Goal: Transaction & Acquisition: Obtain resource

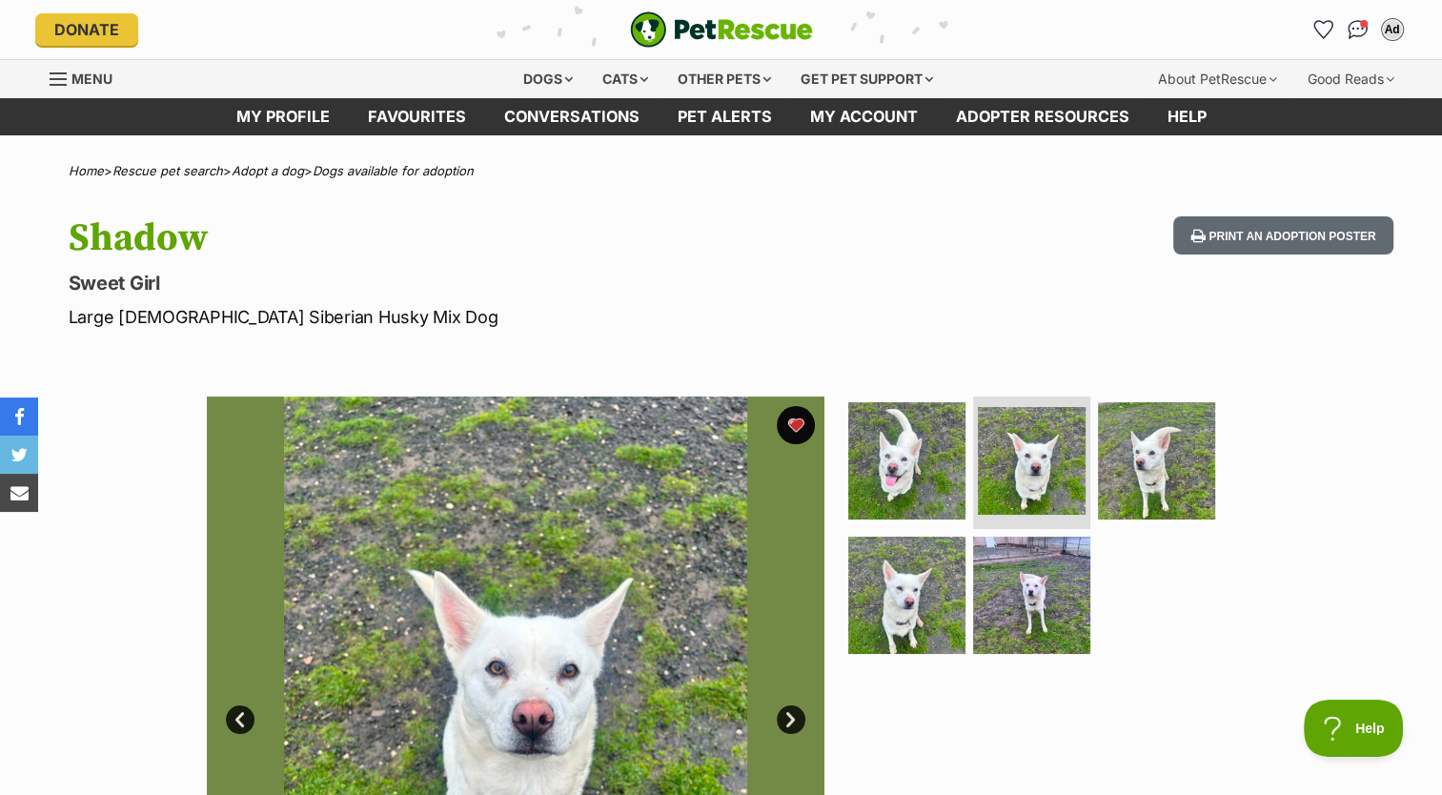
click at [373, 117] on link "Favourites" at bounding box center [417, 116] width 136 height 37
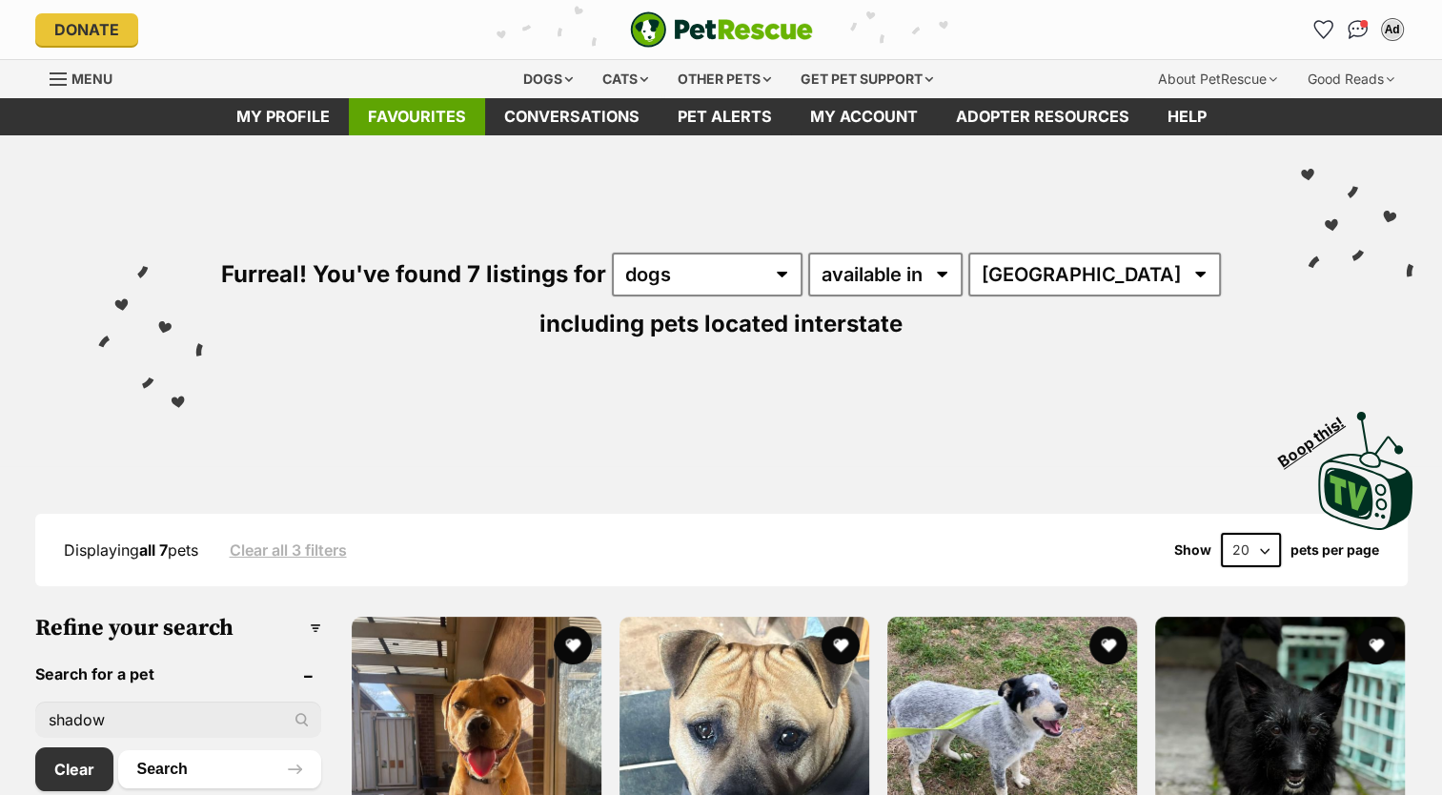
click at [429, 112] on link "Favourites" at bounding box center [417, 116] width 136 height 37
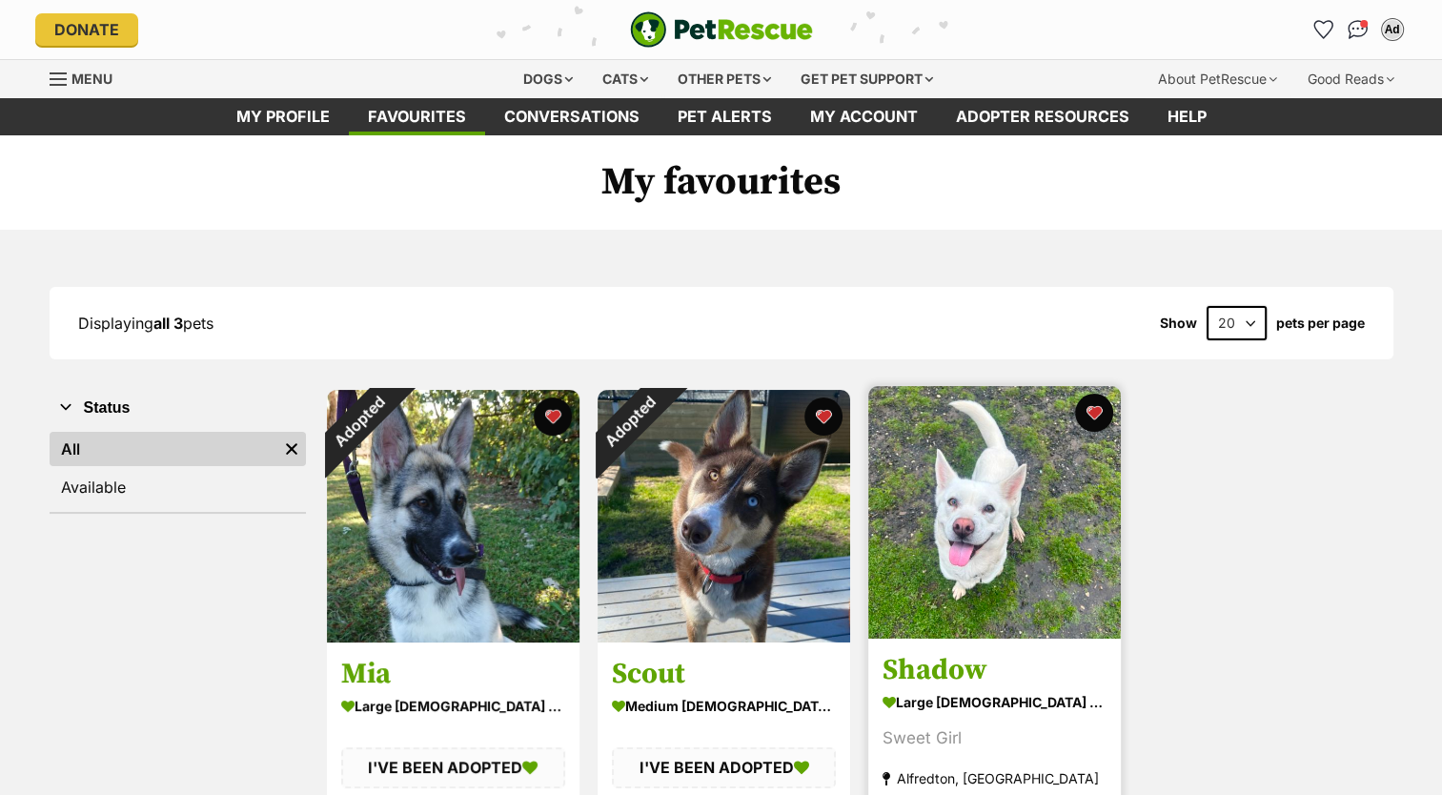
click at [961, 527] on img at bounding box center [994, 512] width 253 height 253
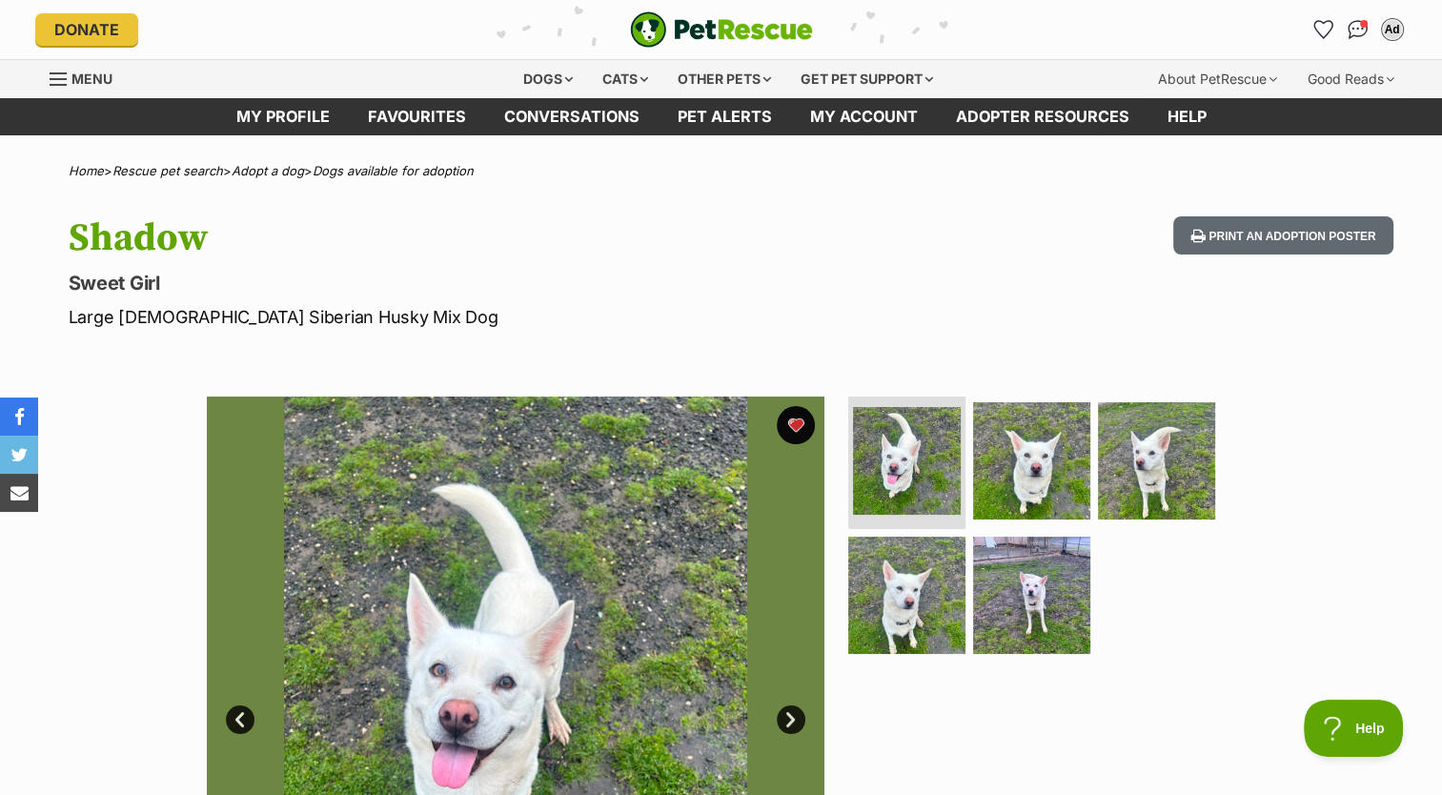
click at [427, 93] on div "Dogs Find a dog on PetRescue View all dogs Browse all of the doggos looking for…" at bounding box center [729, 79] width 680 height 38
click at [429, 111] on link "Favourites" at bounding box center [417, 116] width 136 height 37
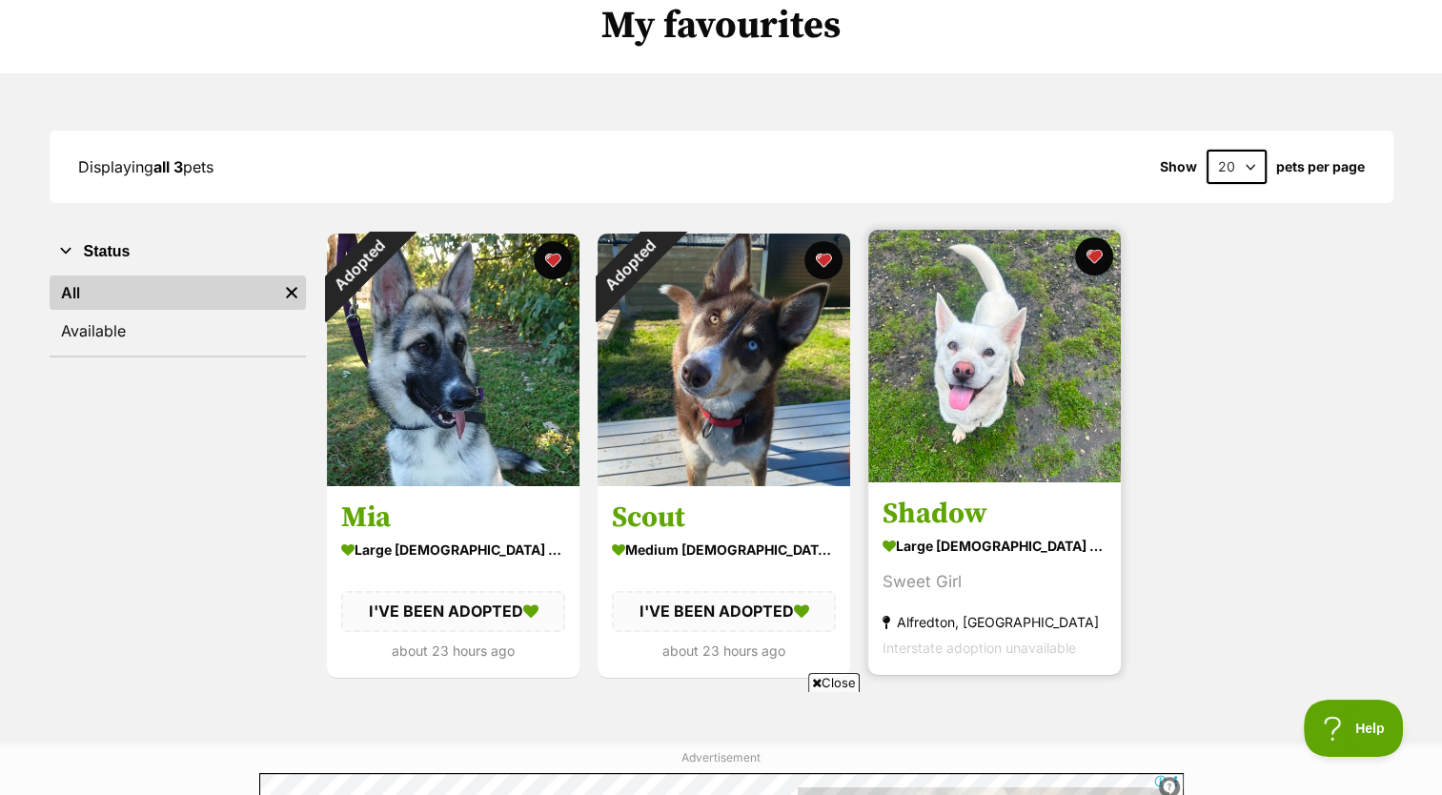
click at [1021, 319] on img at bounding box center [994, 356] width 253 height 253
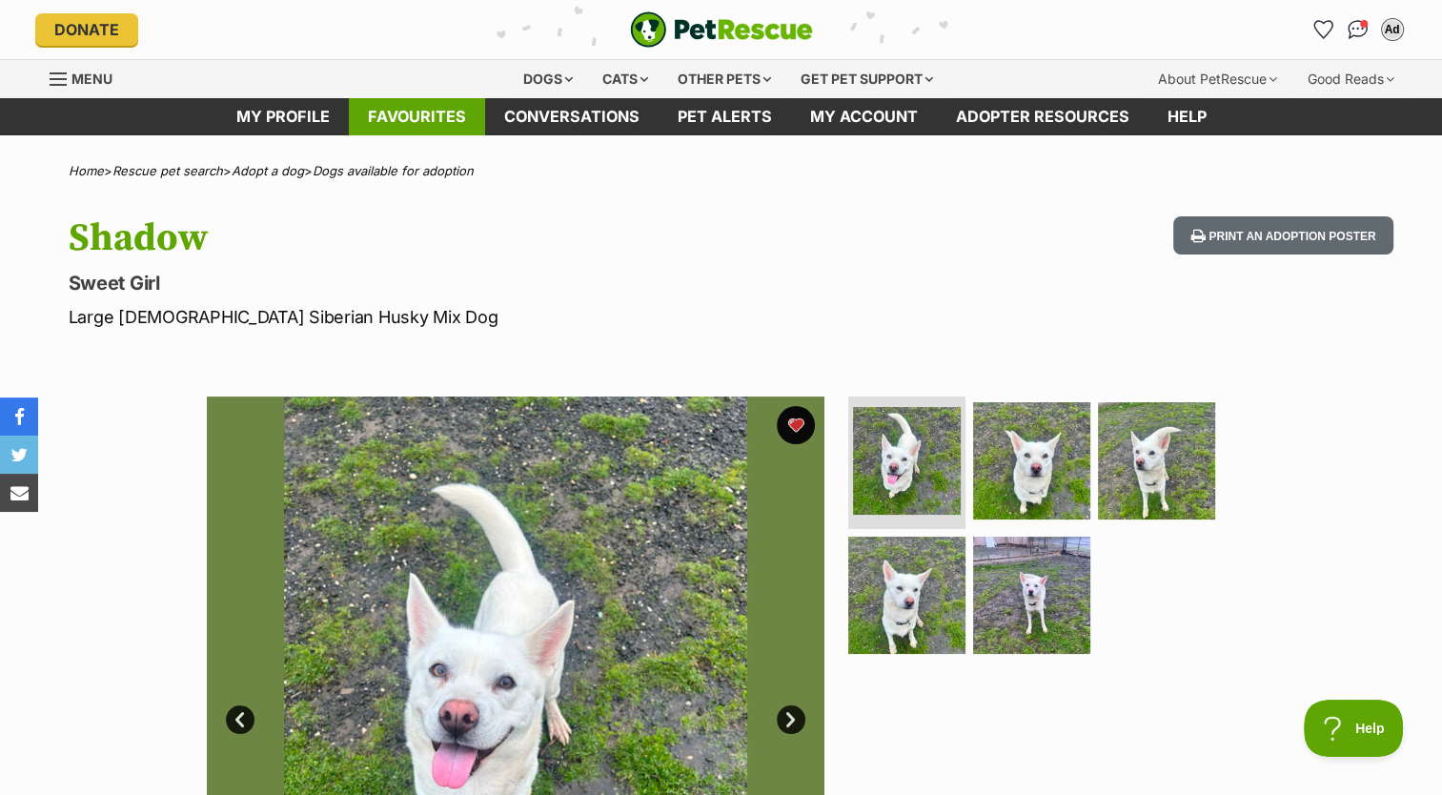
click at [437, 107] on link "Favourites" at bounding box center [417, 116] width 136 height 37
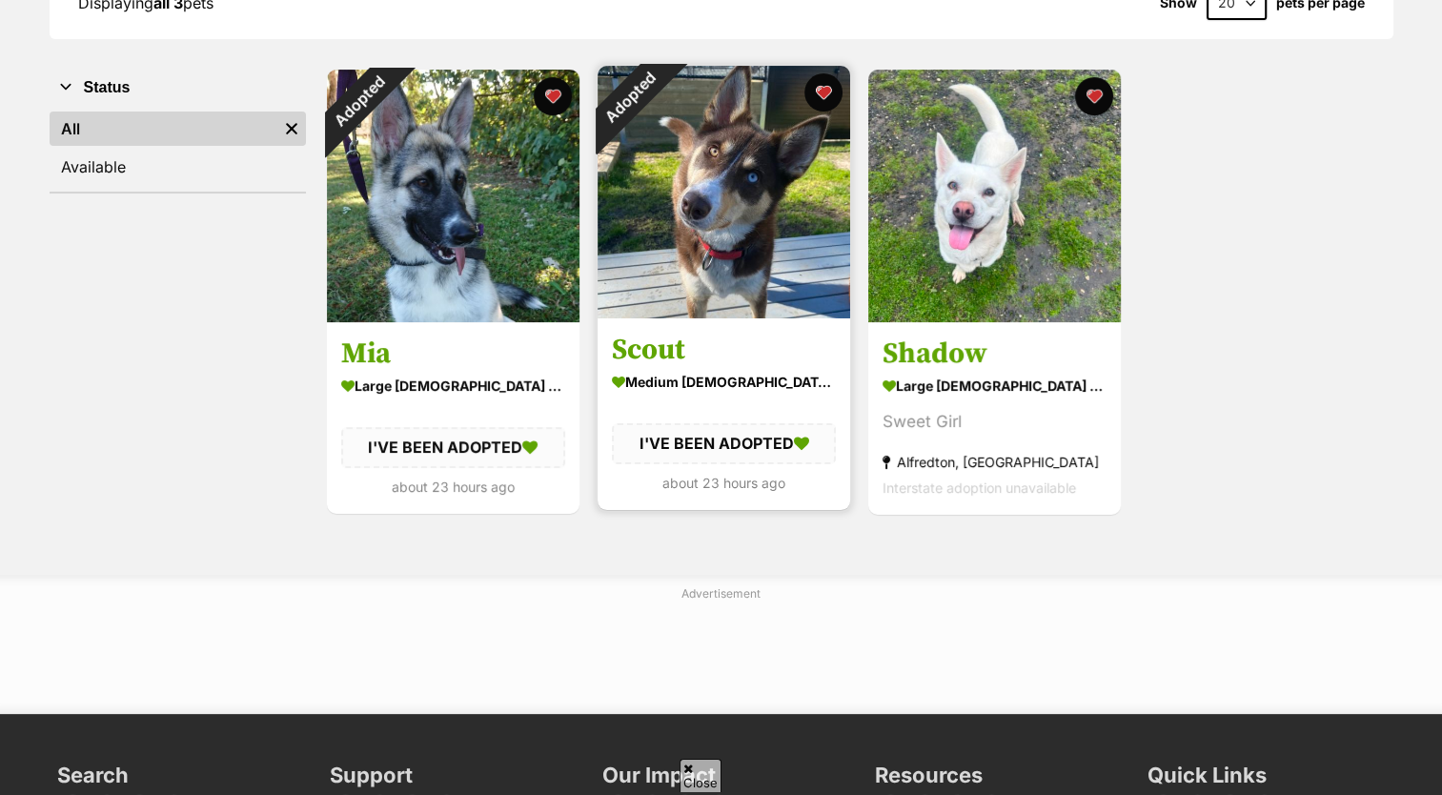
scroll to position [326, 0]
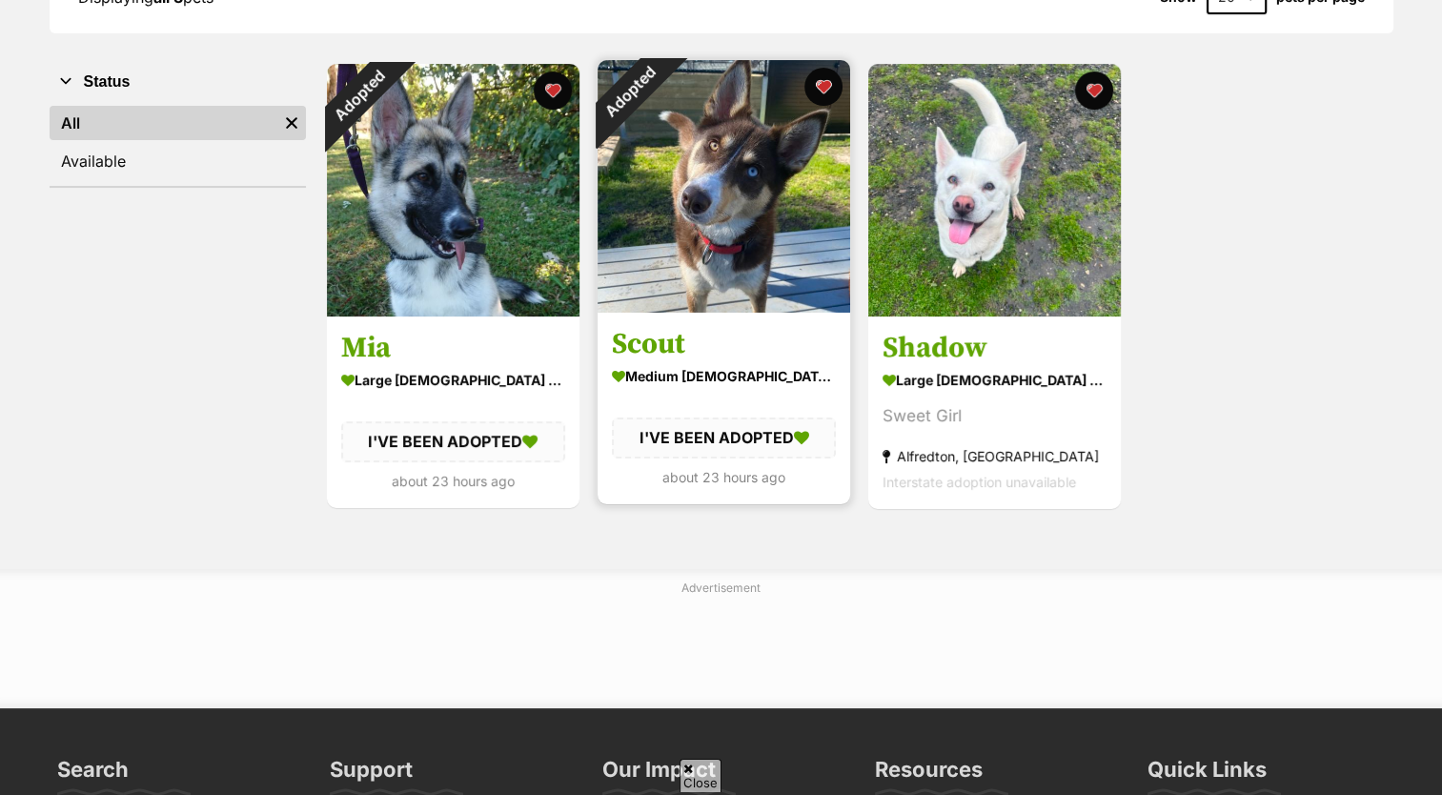
click at [693, 315] on link "Adopted" at bounding box center [724, 306] width 253 height 19
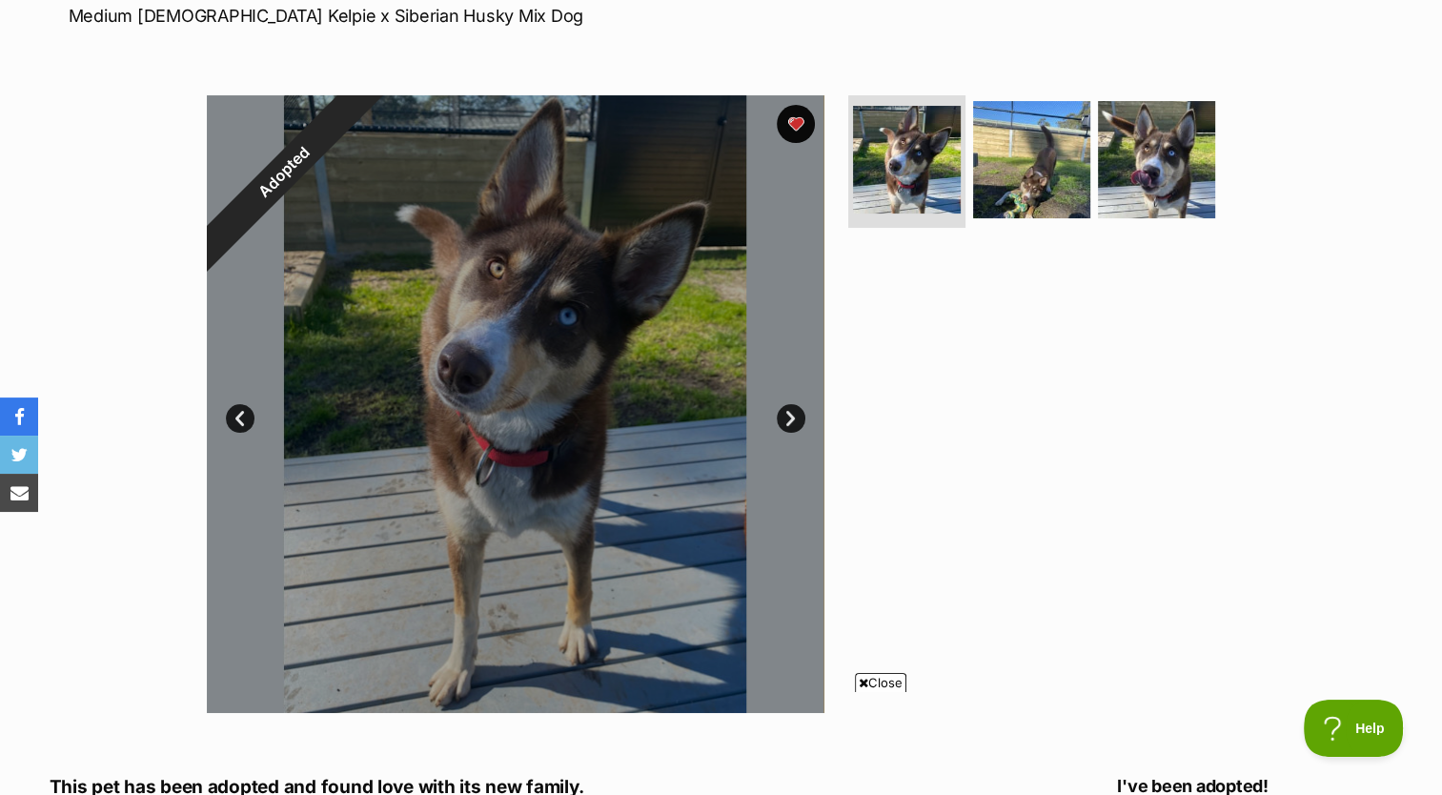
scroll to position [302, 0]
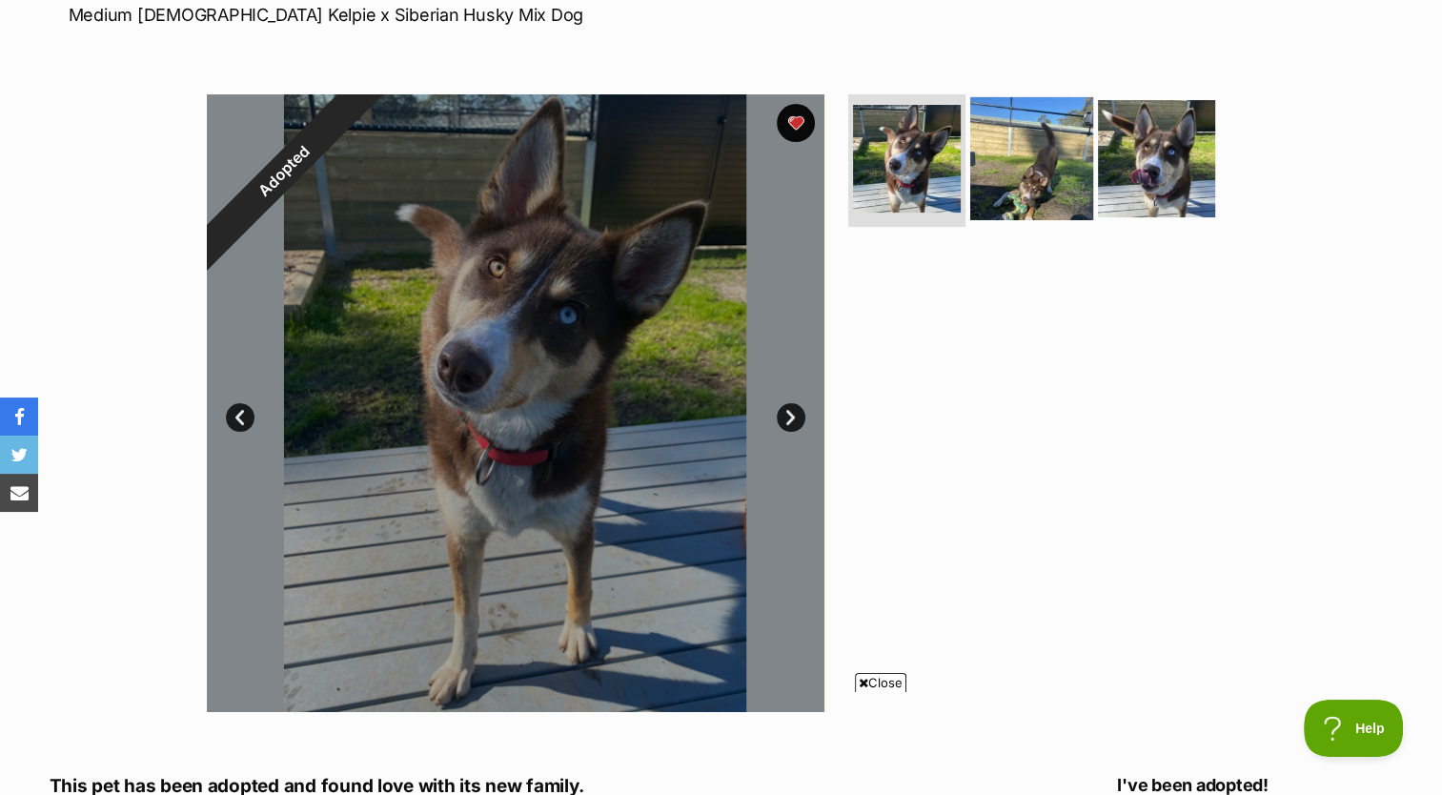
click at [1011, 134] on img at bounding box center [1031, 157] width 123 height 123
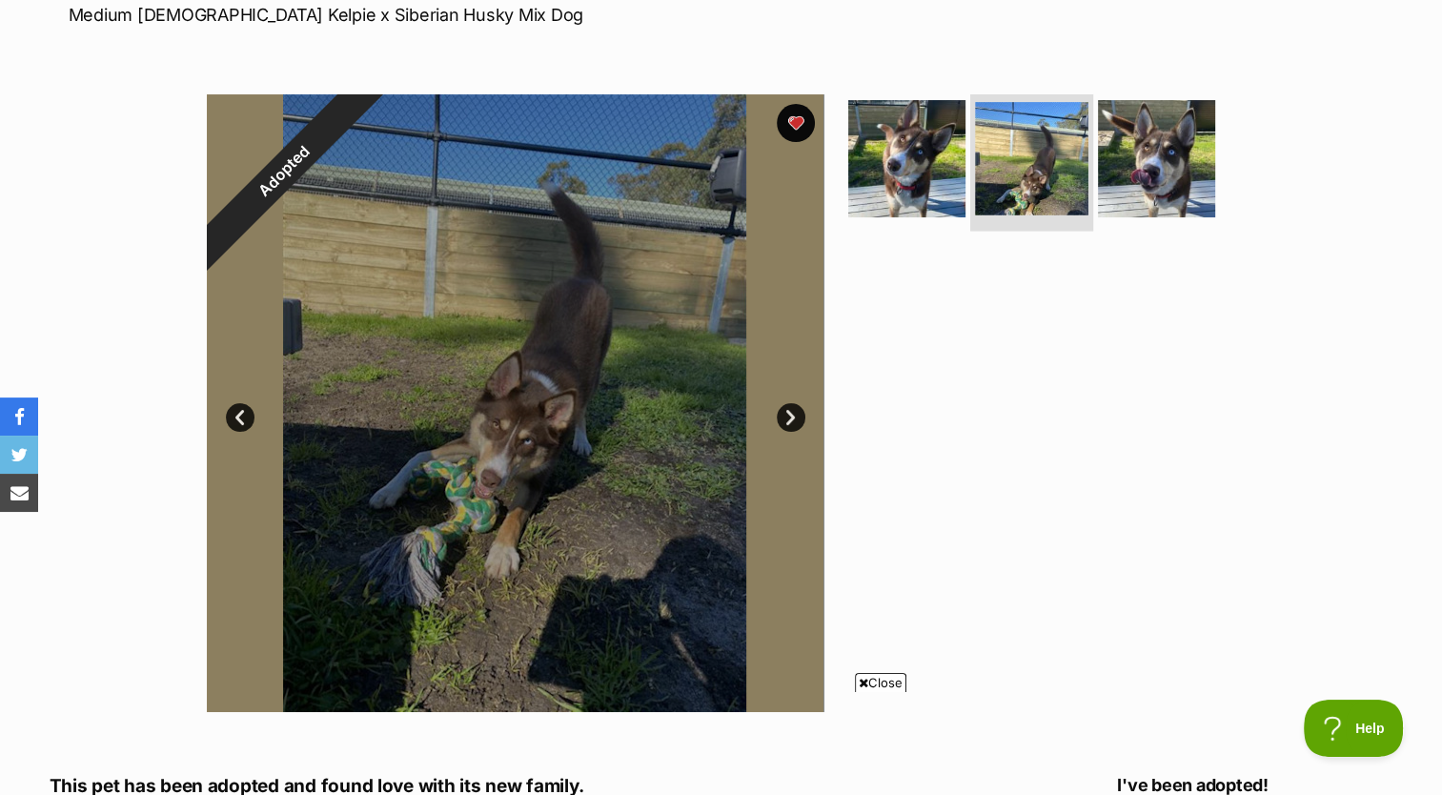
click at [977, 145] on img at bounding box center [1031, 158] width 113 height 113
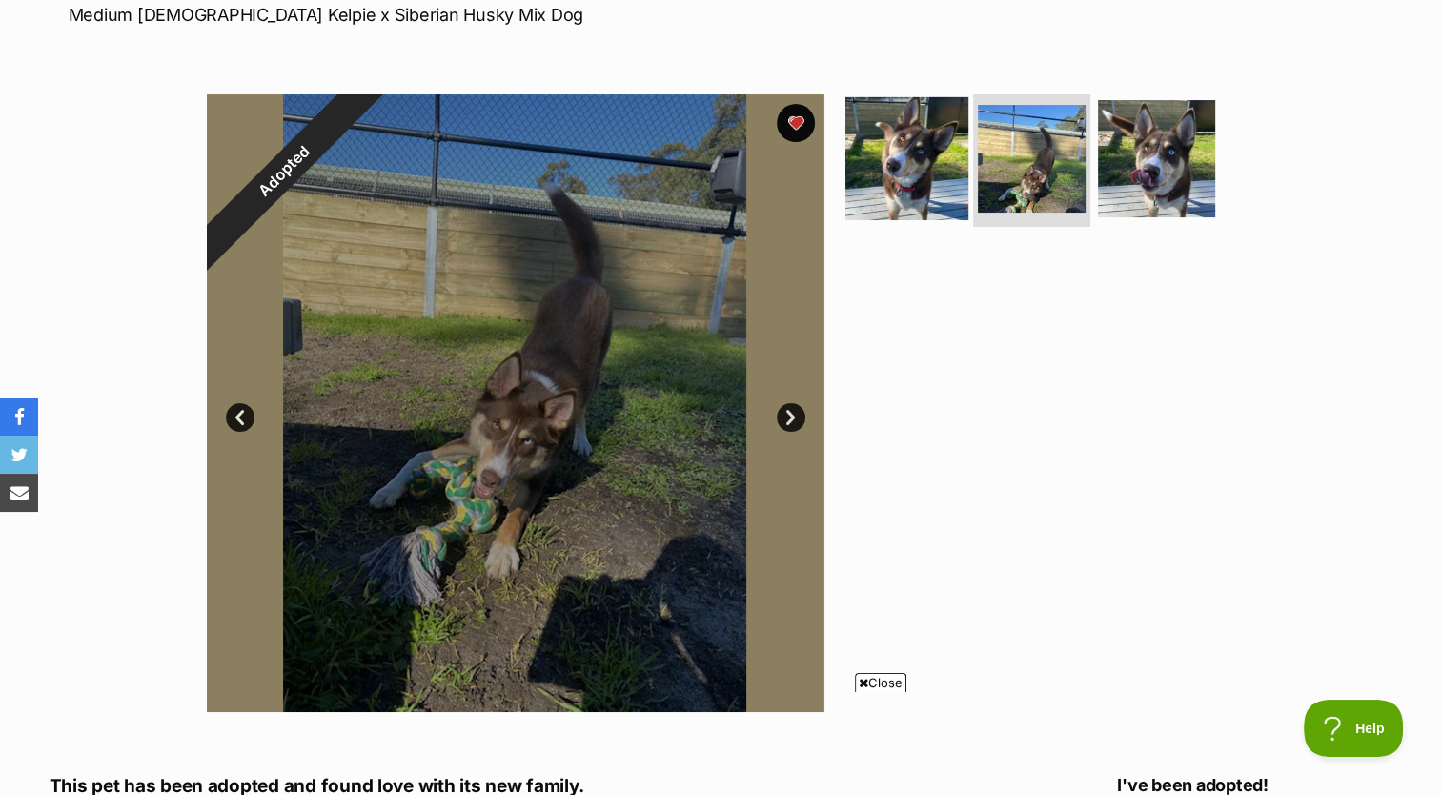
click at [942, 156] on img at bounding box center [906, 157] width 123 height 123
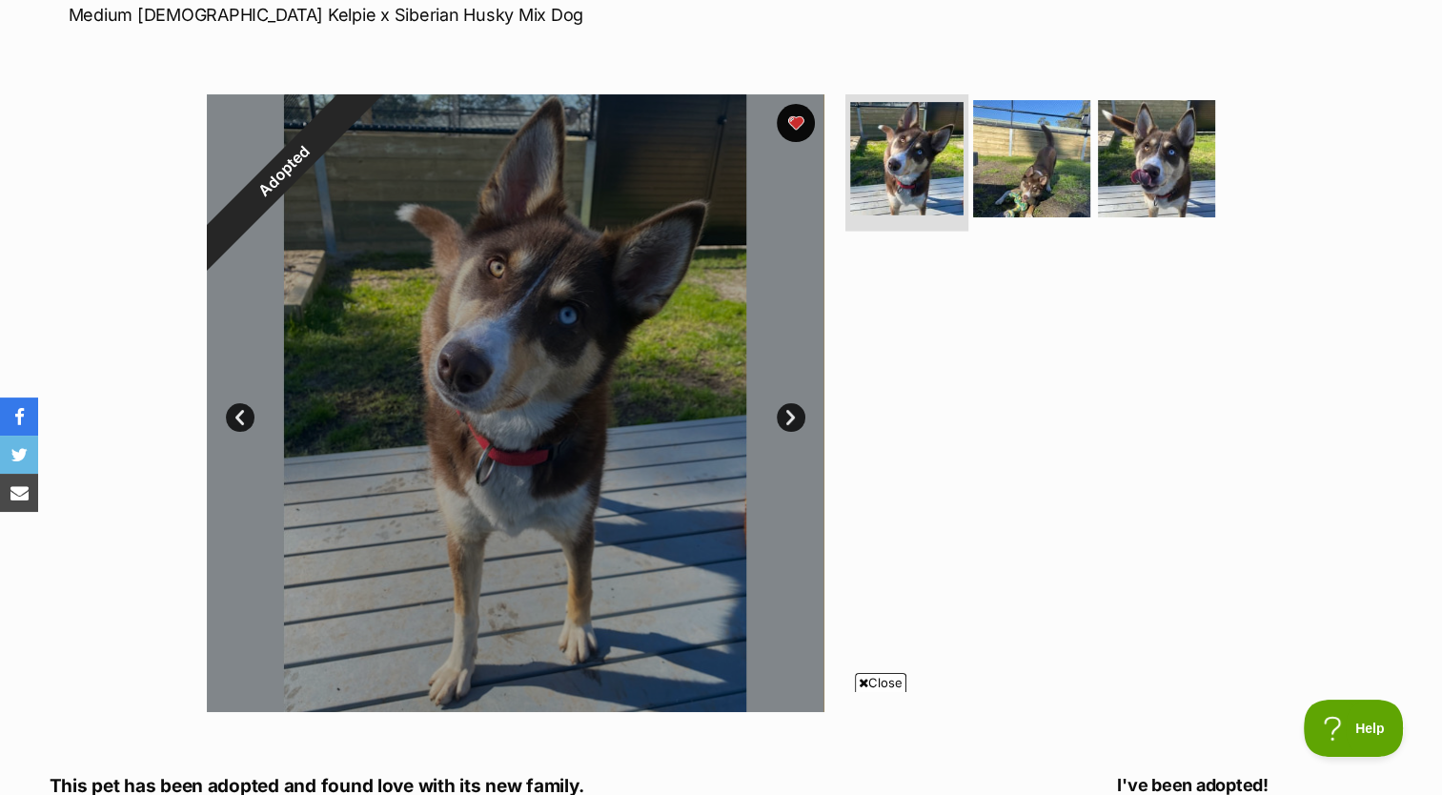
scroll to position [0, 0]
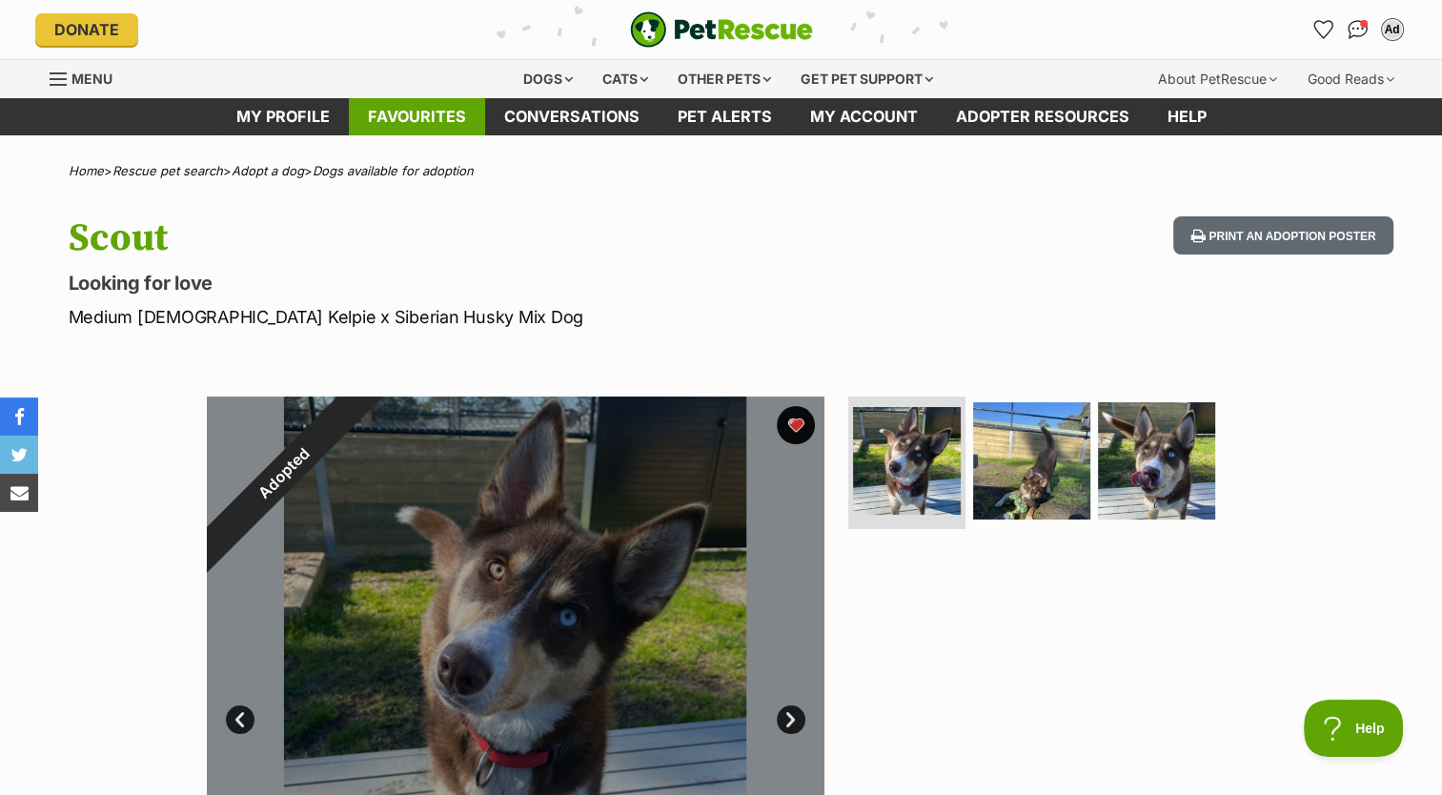
click at [435, 115] on link "Favourites" at bounding box center [417, 116] width 136 height 37
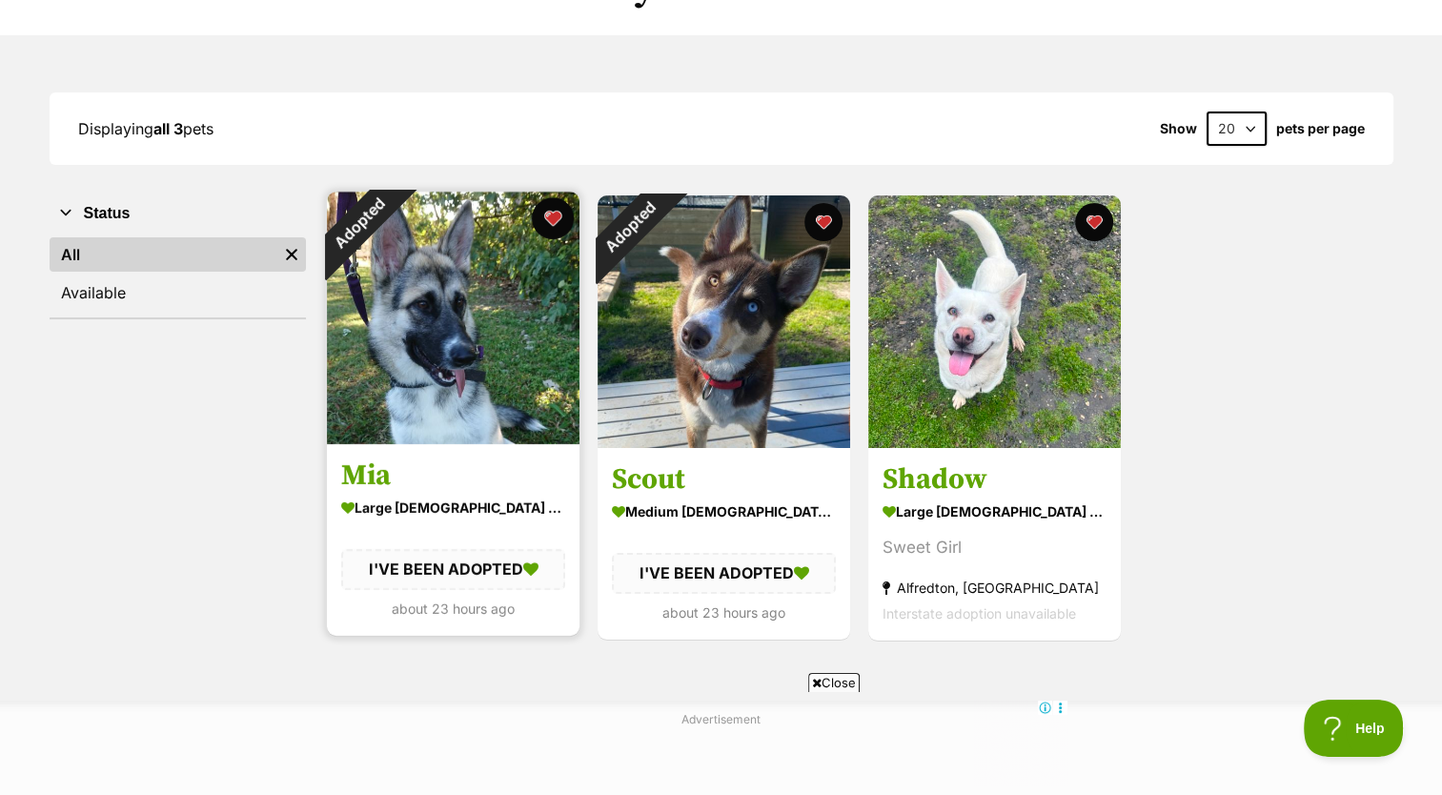
click at [553, 219] on button "favourite" at bounding box center [553, 218] width 42 height 42
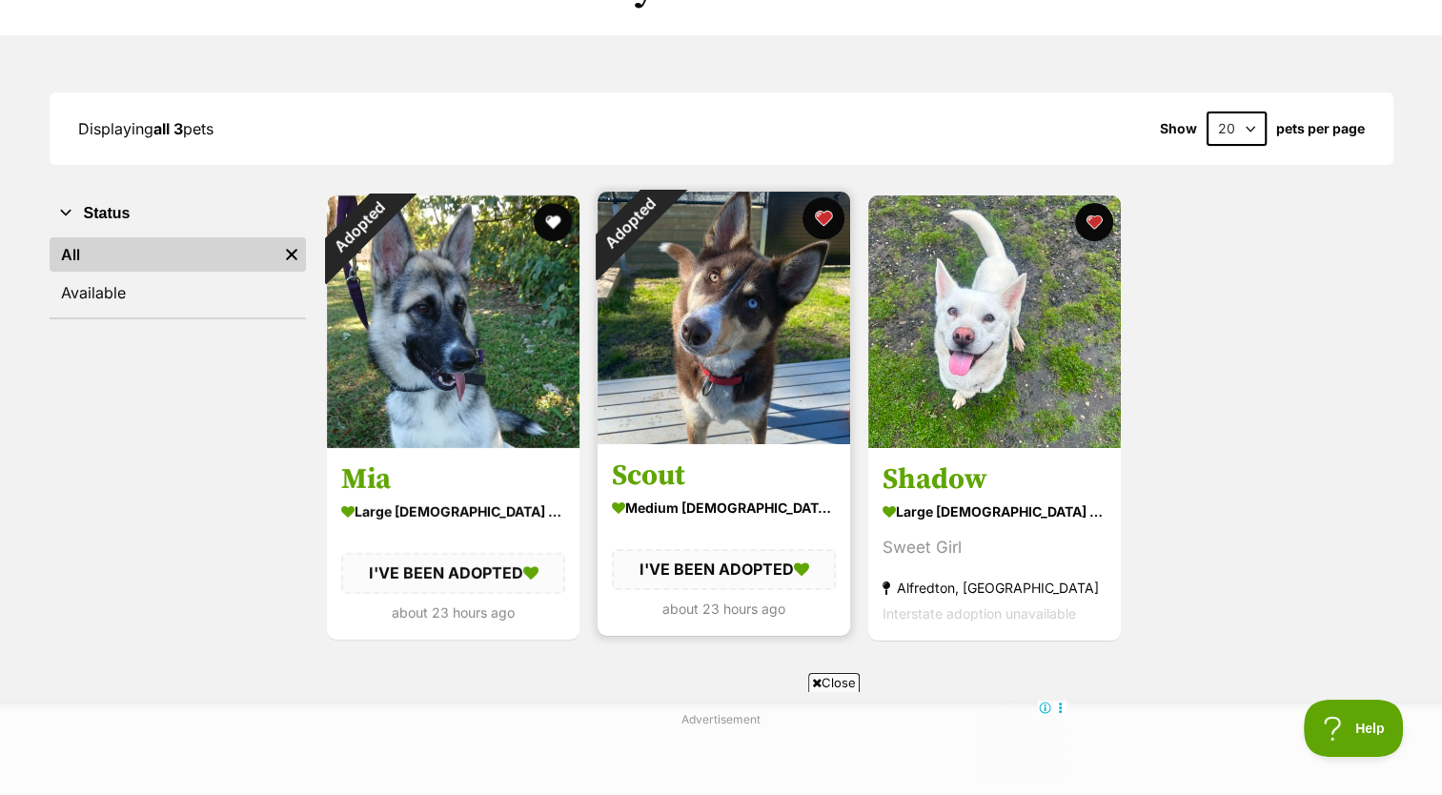
click at [828, 221] on button "favourite" at bounding box center [823, 218] width 42 height 42
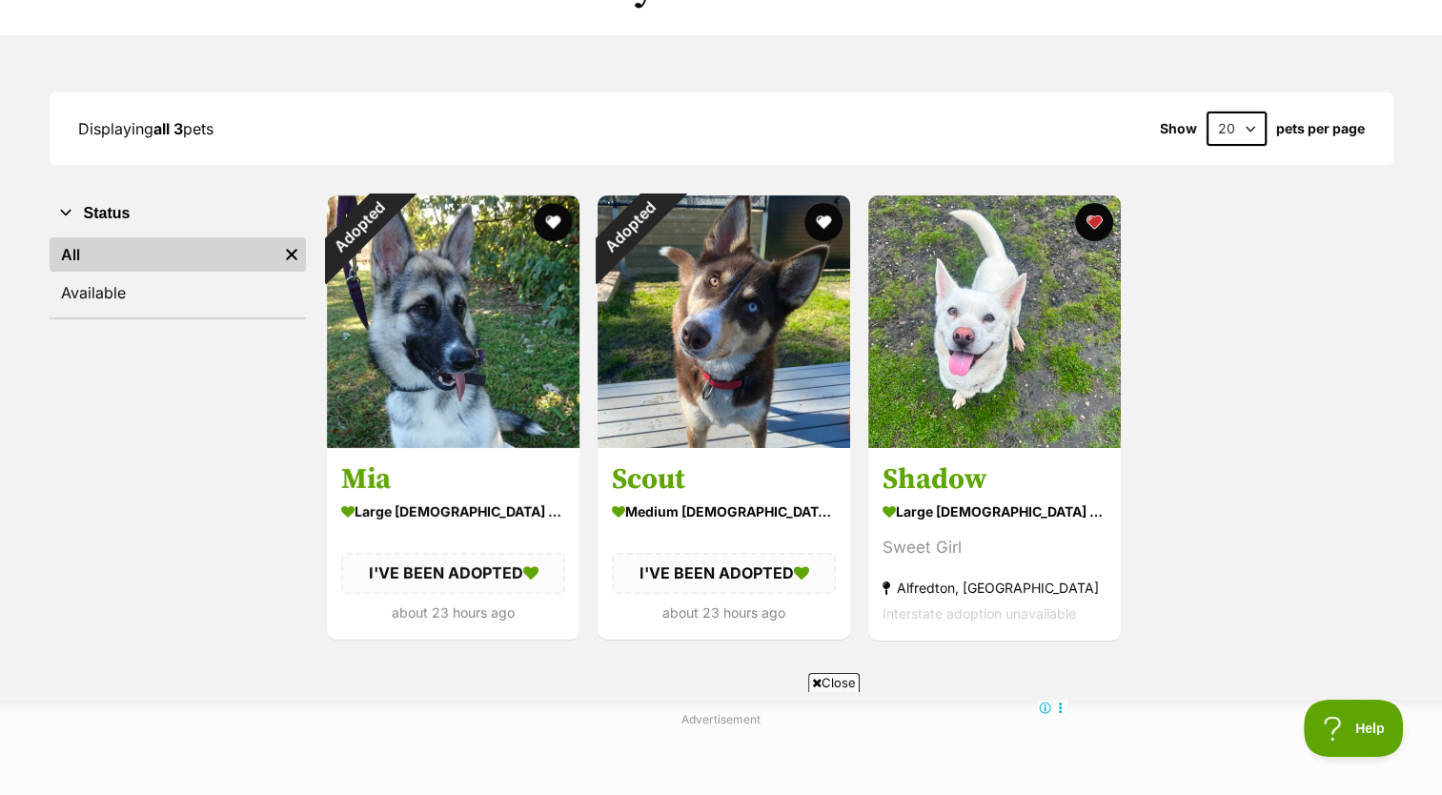
click at [1229, 292] on div "Adopted Mia large female Dog I'VE BEEN ADOPTED about 23 hours ago Advertisement…" at bounding box center [859, 417] width 1068 height 449
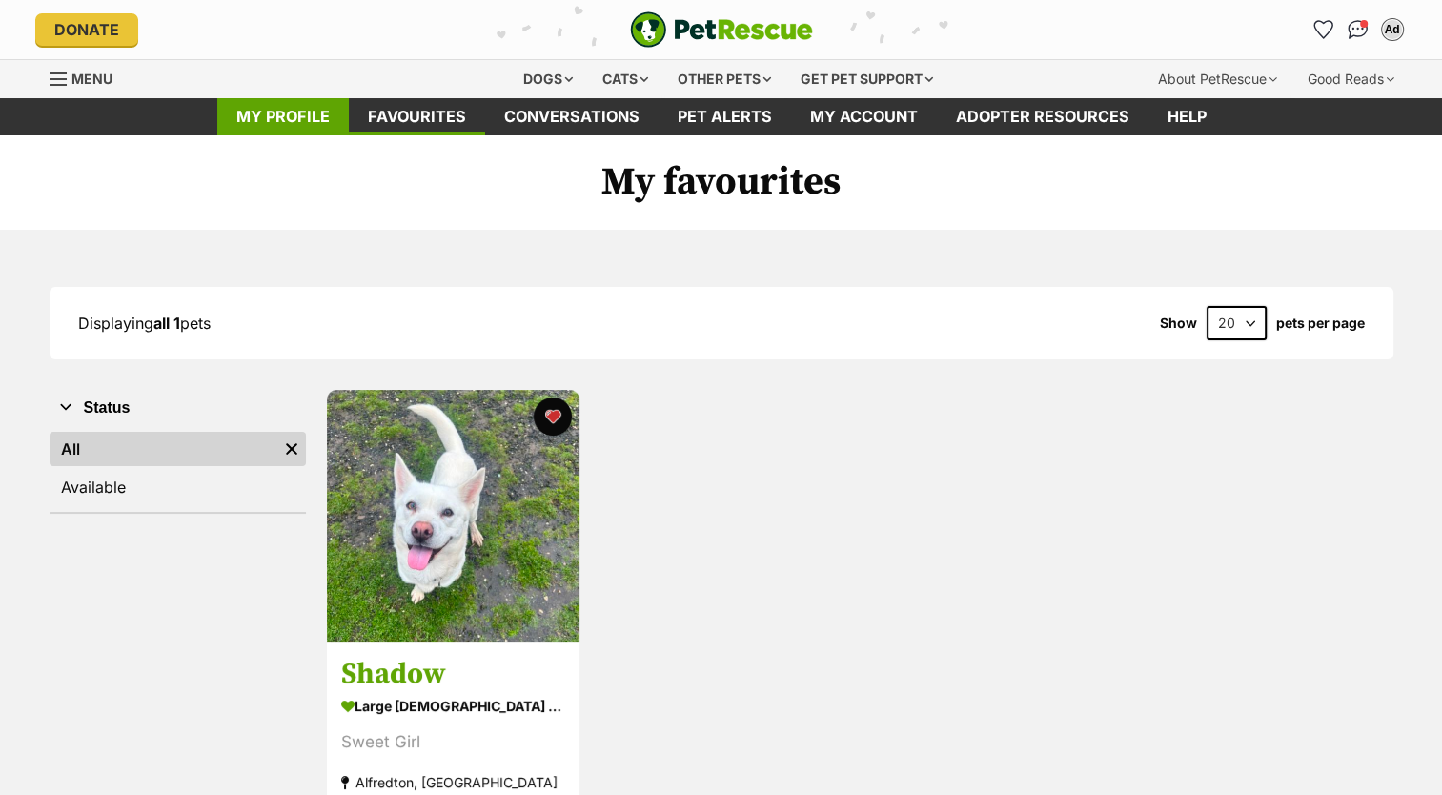
click at [314, 116] on link "My profile" at bounding box center [283, 116] width 132 height 37
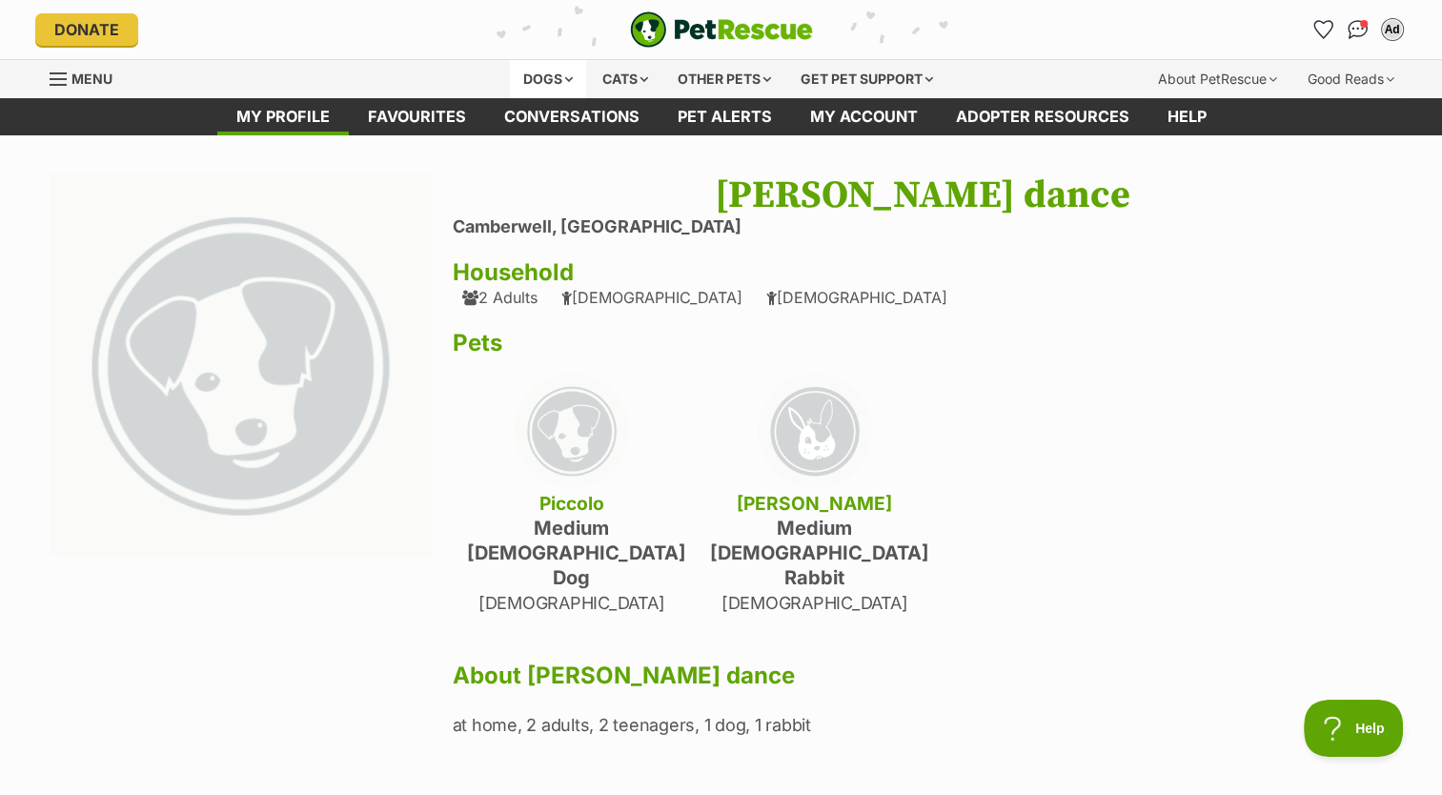
click at [562, 69] on div "Dogs" at bounding box center [548, 79] width 76 height 38
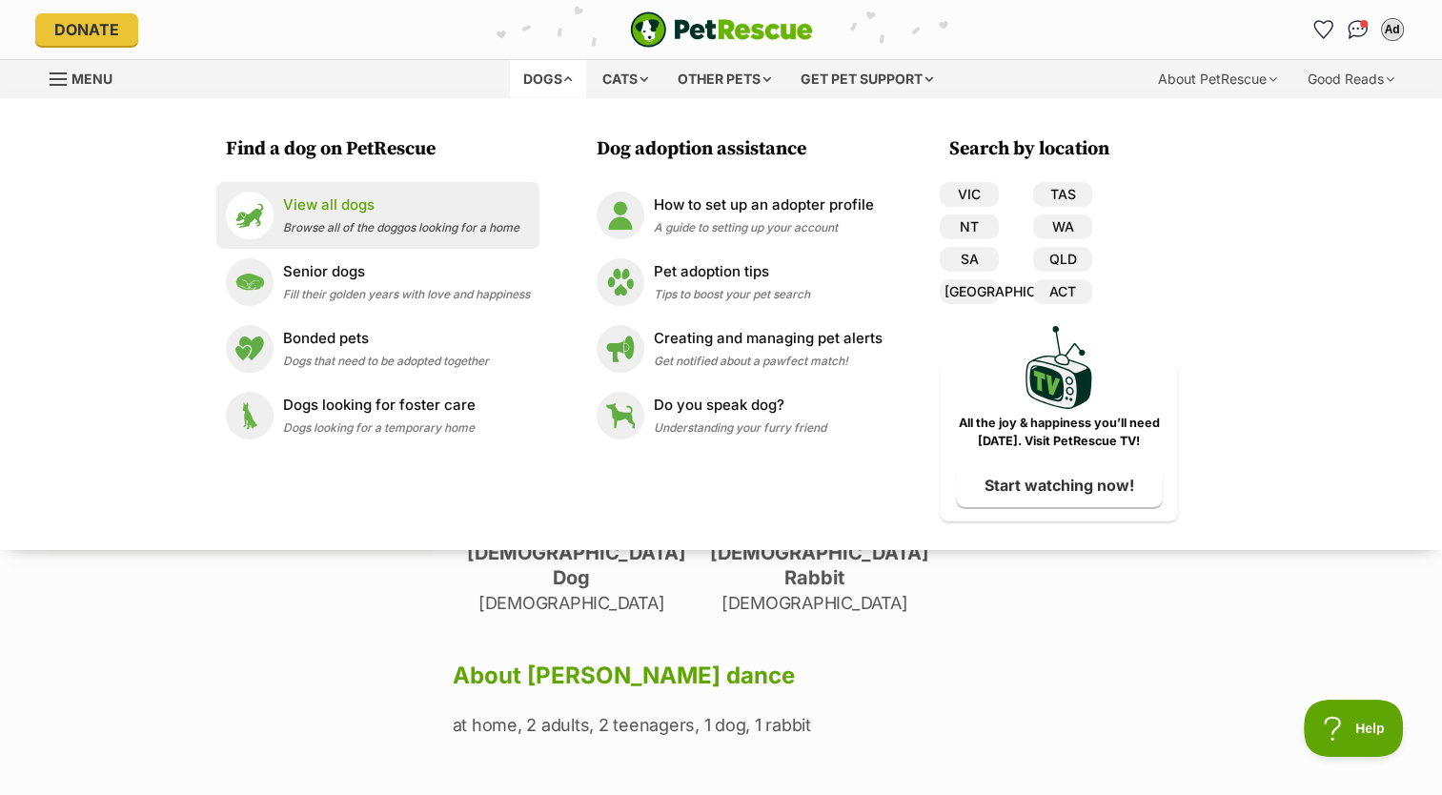
click at [381, 214] on p "View all dogs" at bounding box center [401, 205] width 236 height 22
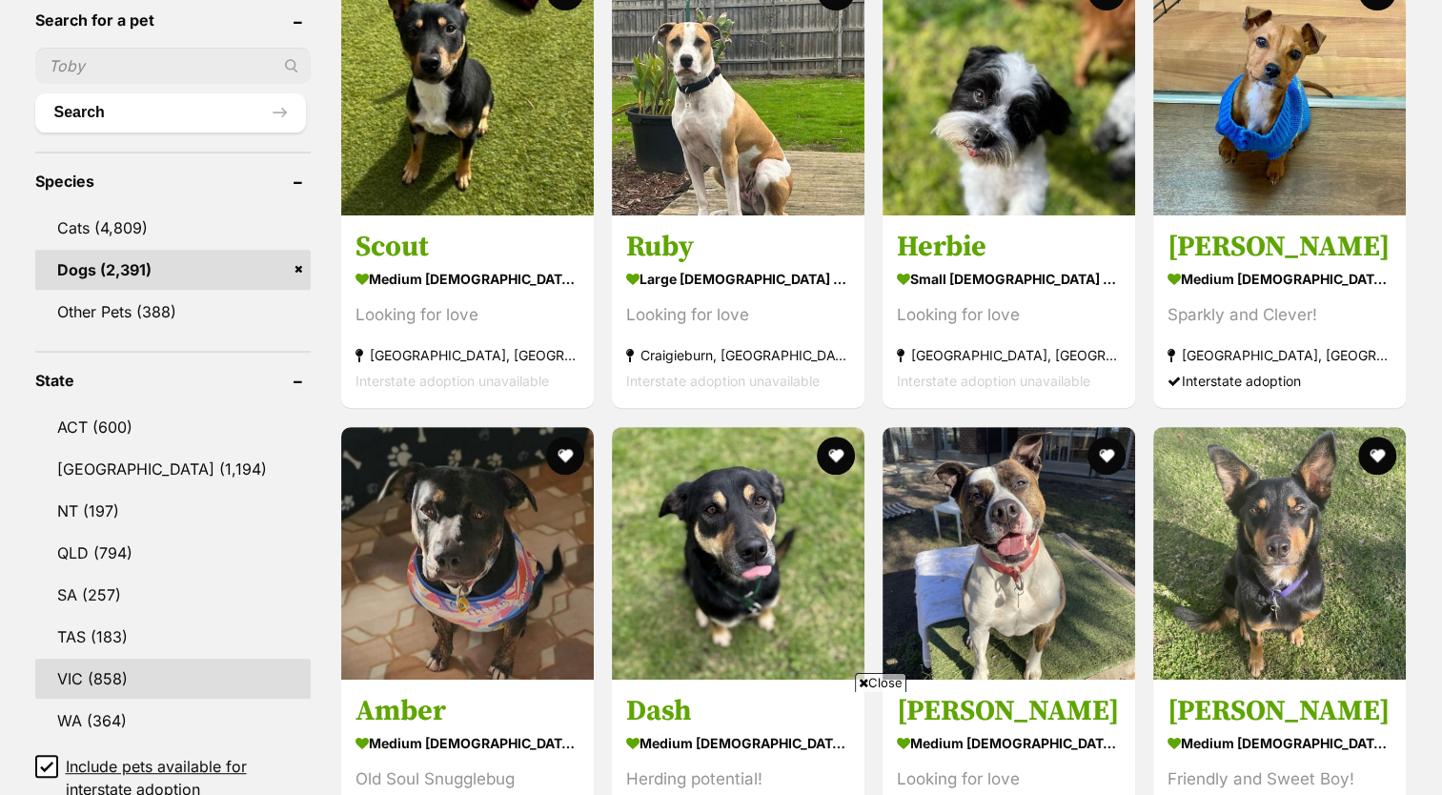
click at [124, 671] on link "VIC (858)" at bounding box center [172, 679] width 275 height 40
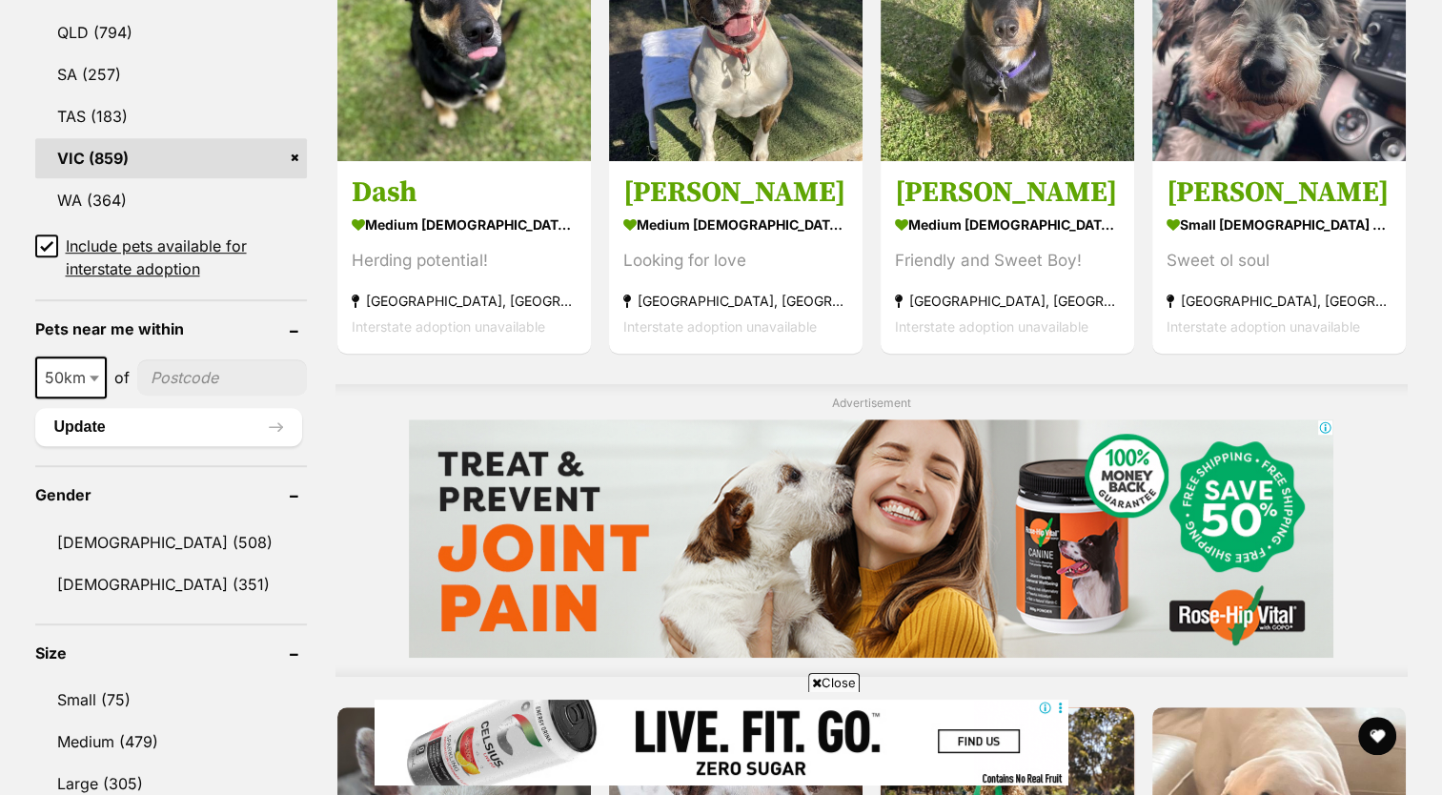
scroll to position [1205, 0]
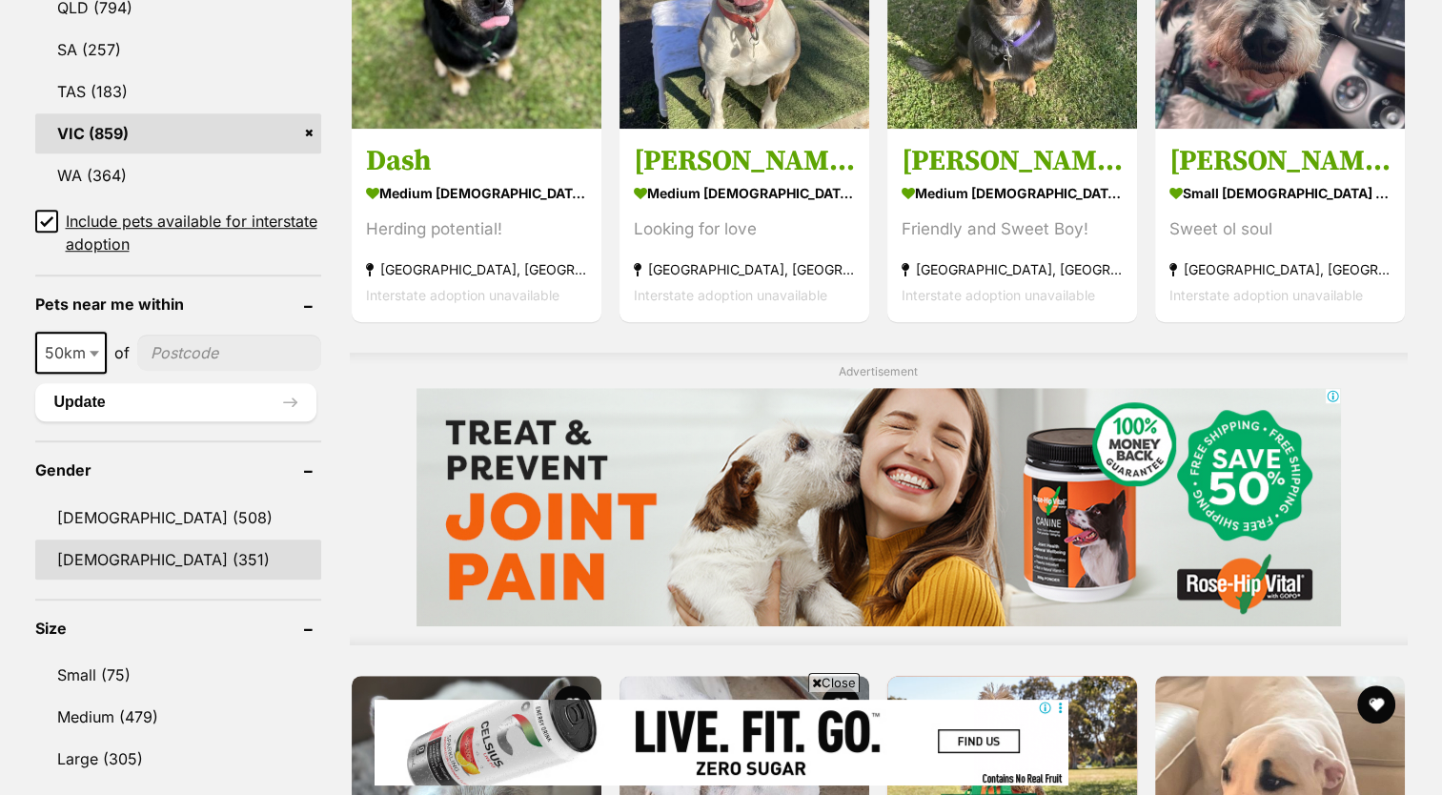
click at [146, 552] on link "[DEMOGRAPHIC_DATA] (351)" at bounding box center [178, 559] width 286 height 40
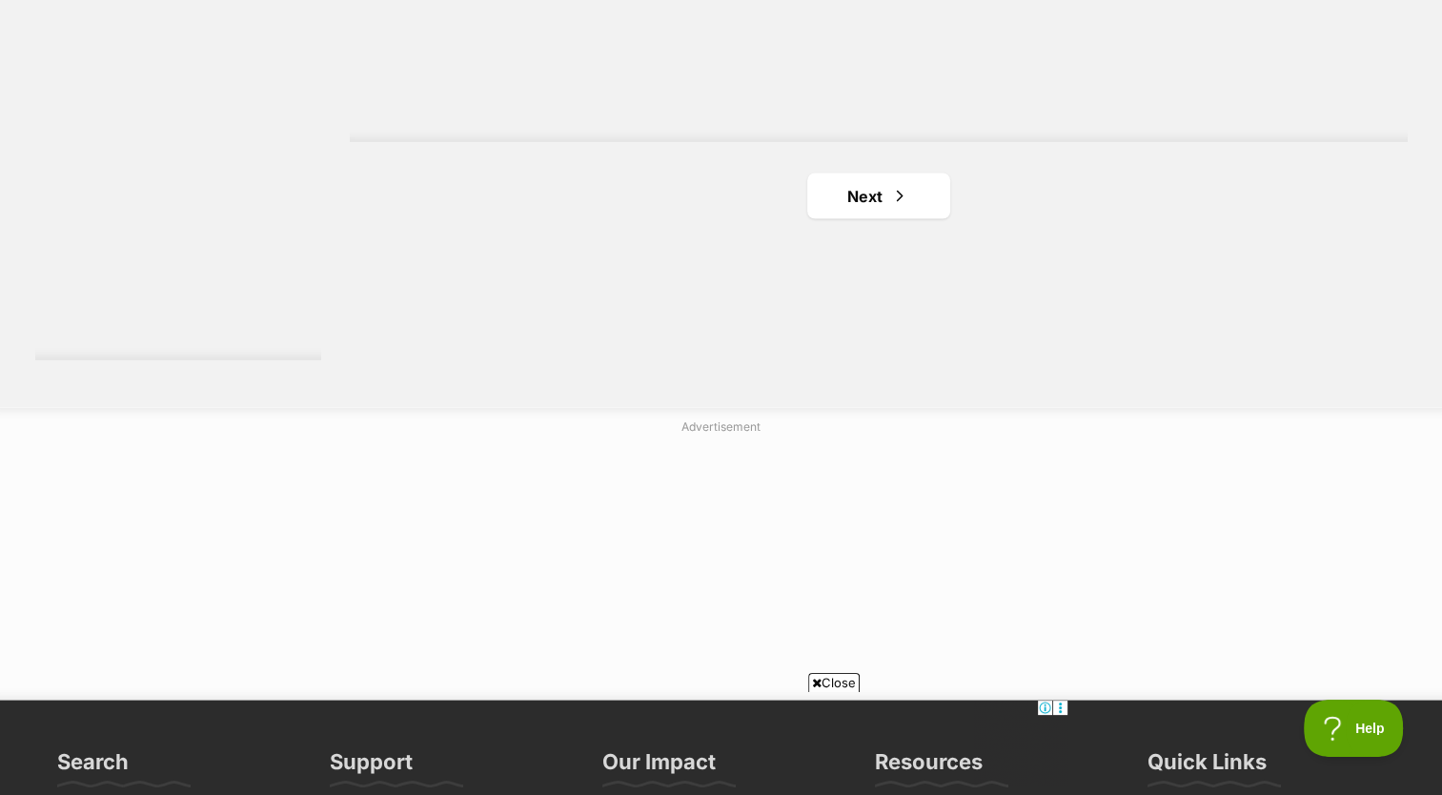
scroll to position [3573, 0]
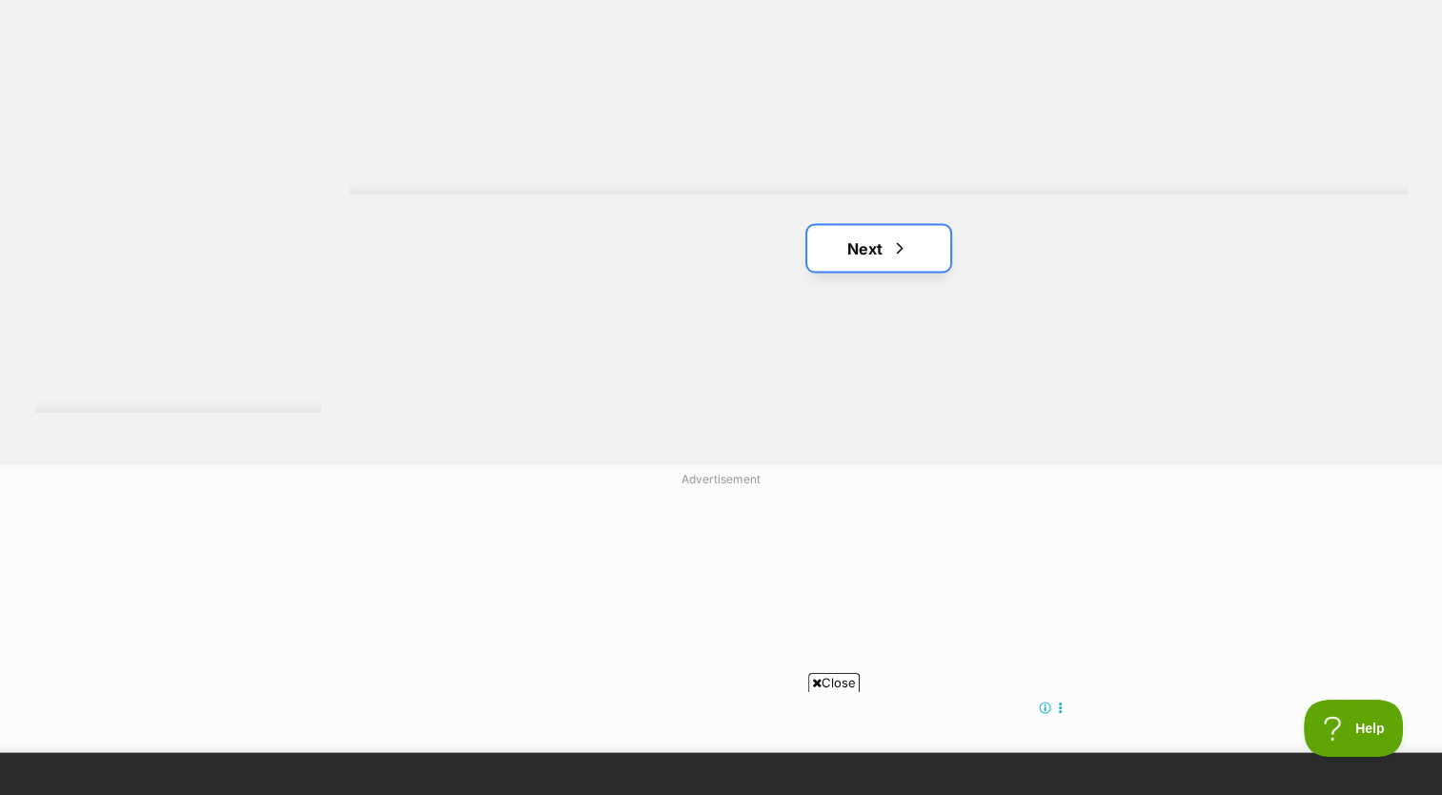
click at [868, 249] on link "Next" at bounding box center [878, 248] width 143 height 46
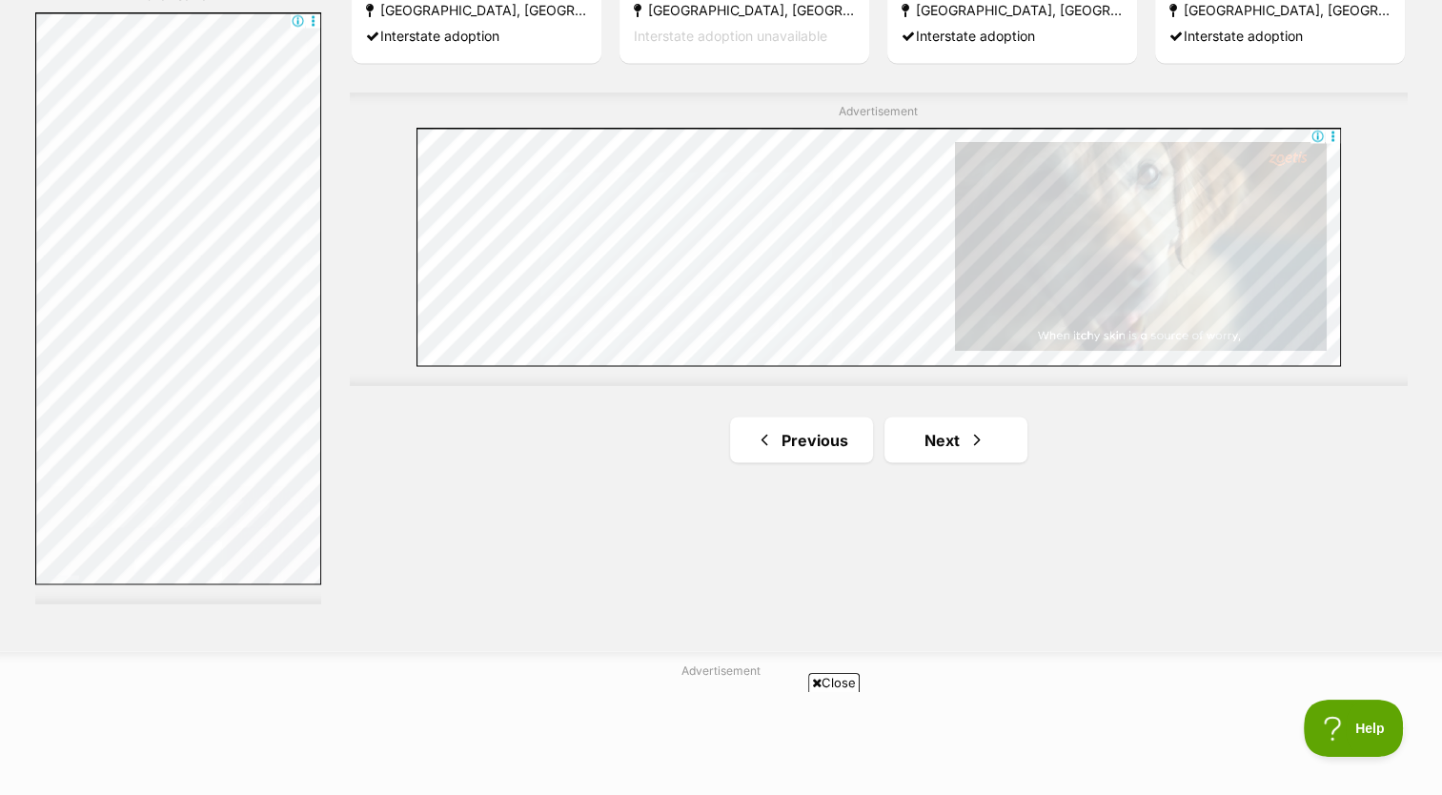
scroll to position [3381, 0]
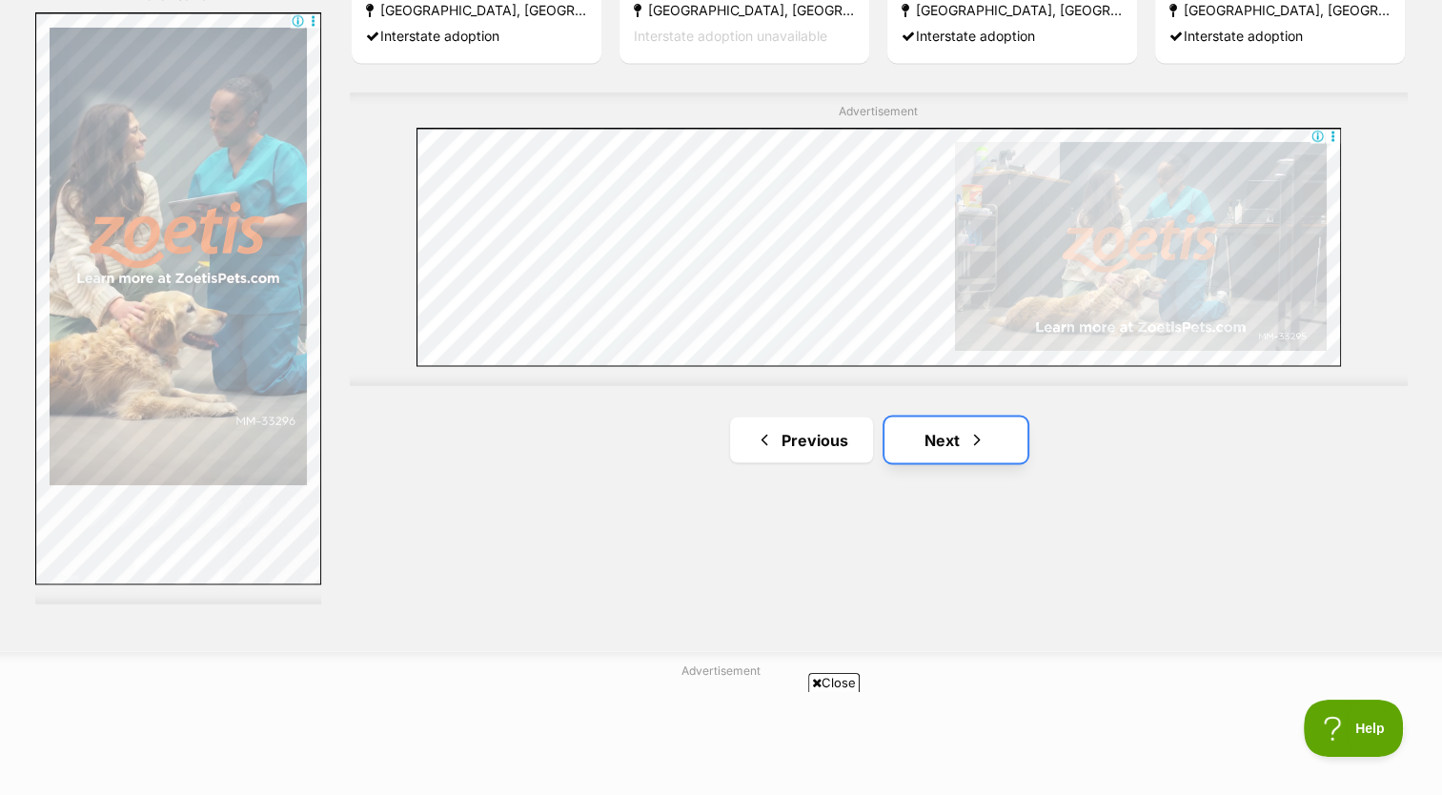
click at [938, 417] on link "Next" at bounding box center [955, 439] width 143 height 46
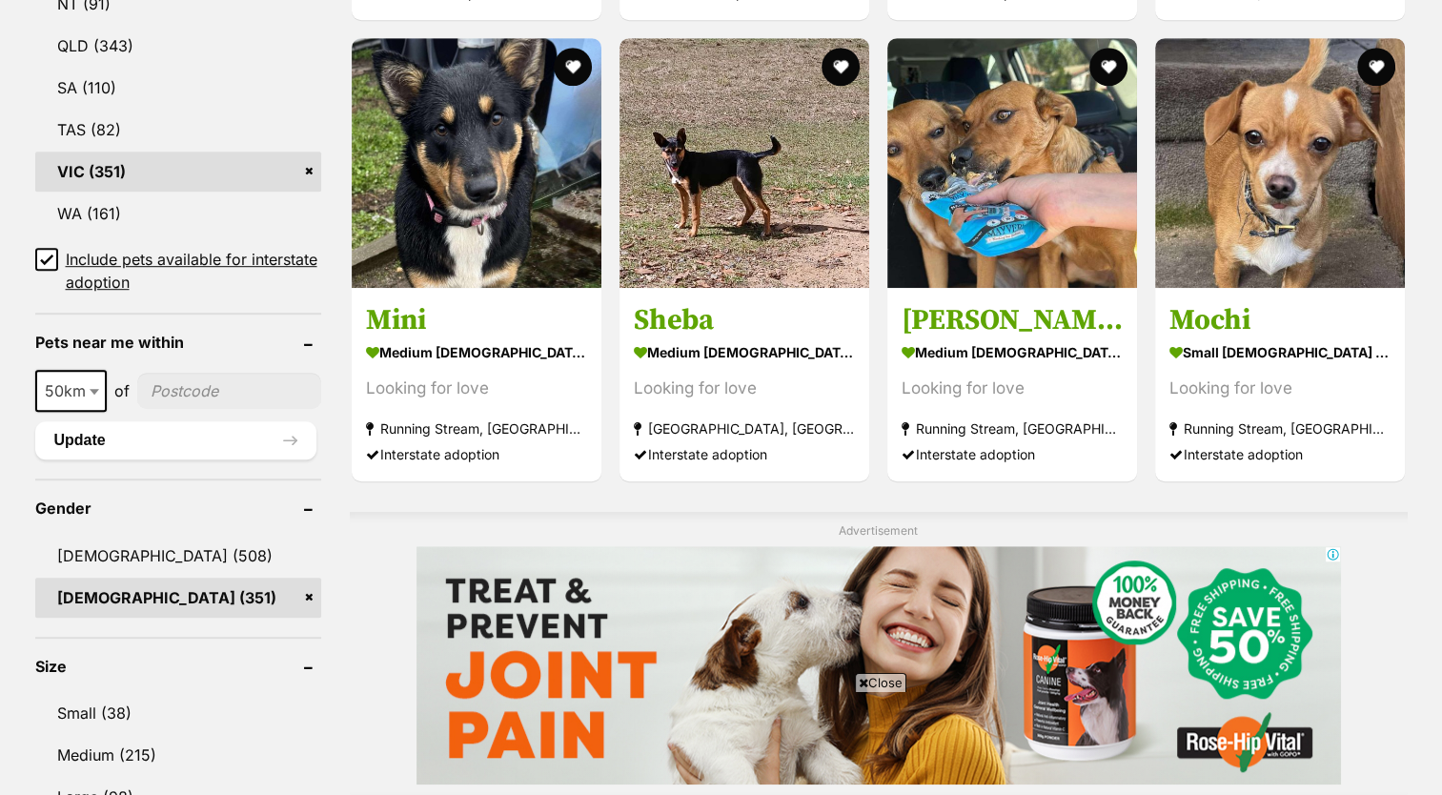
scroll to position [1180, 0]
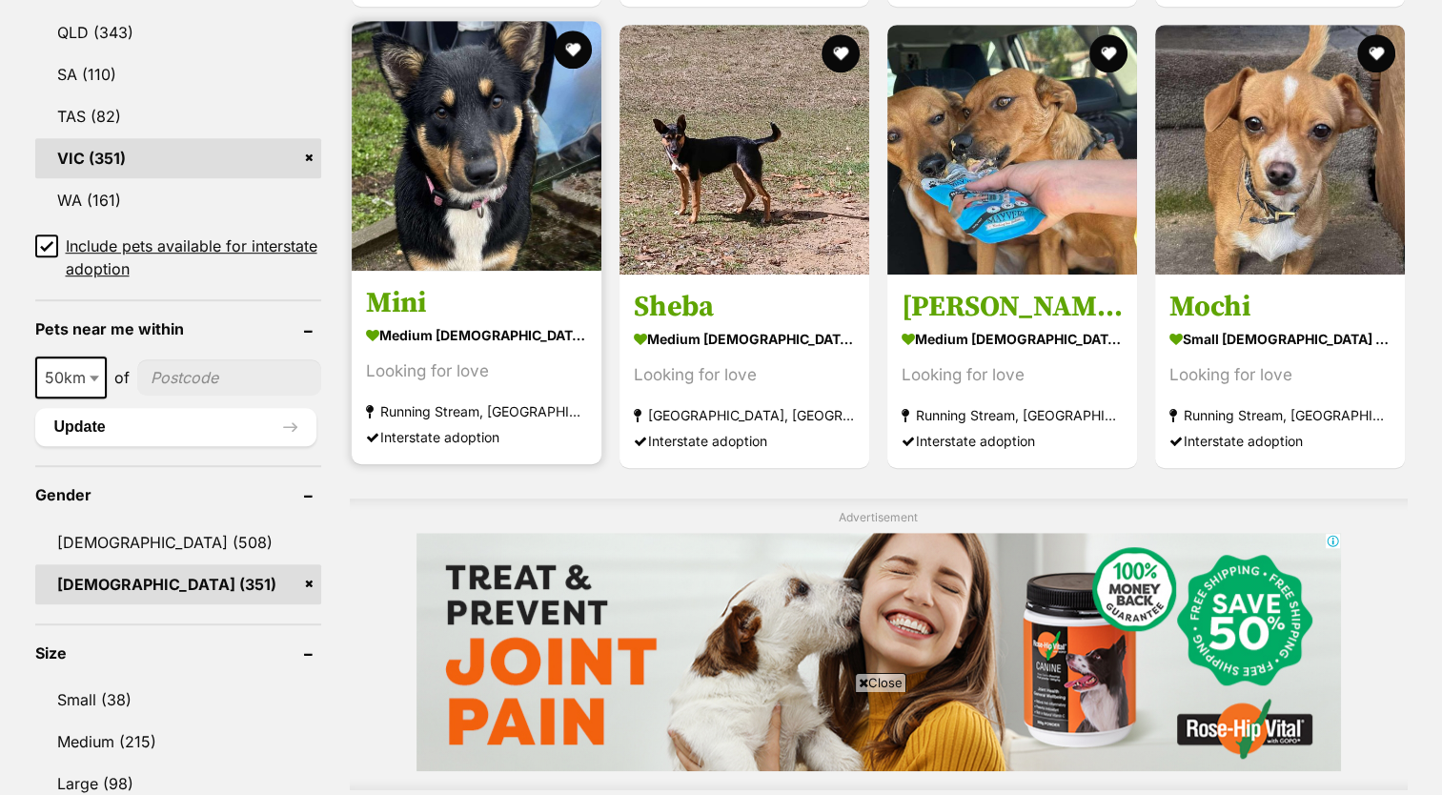
click at [528, 262] on img at bounding box center [477, 146] width 250 height 250
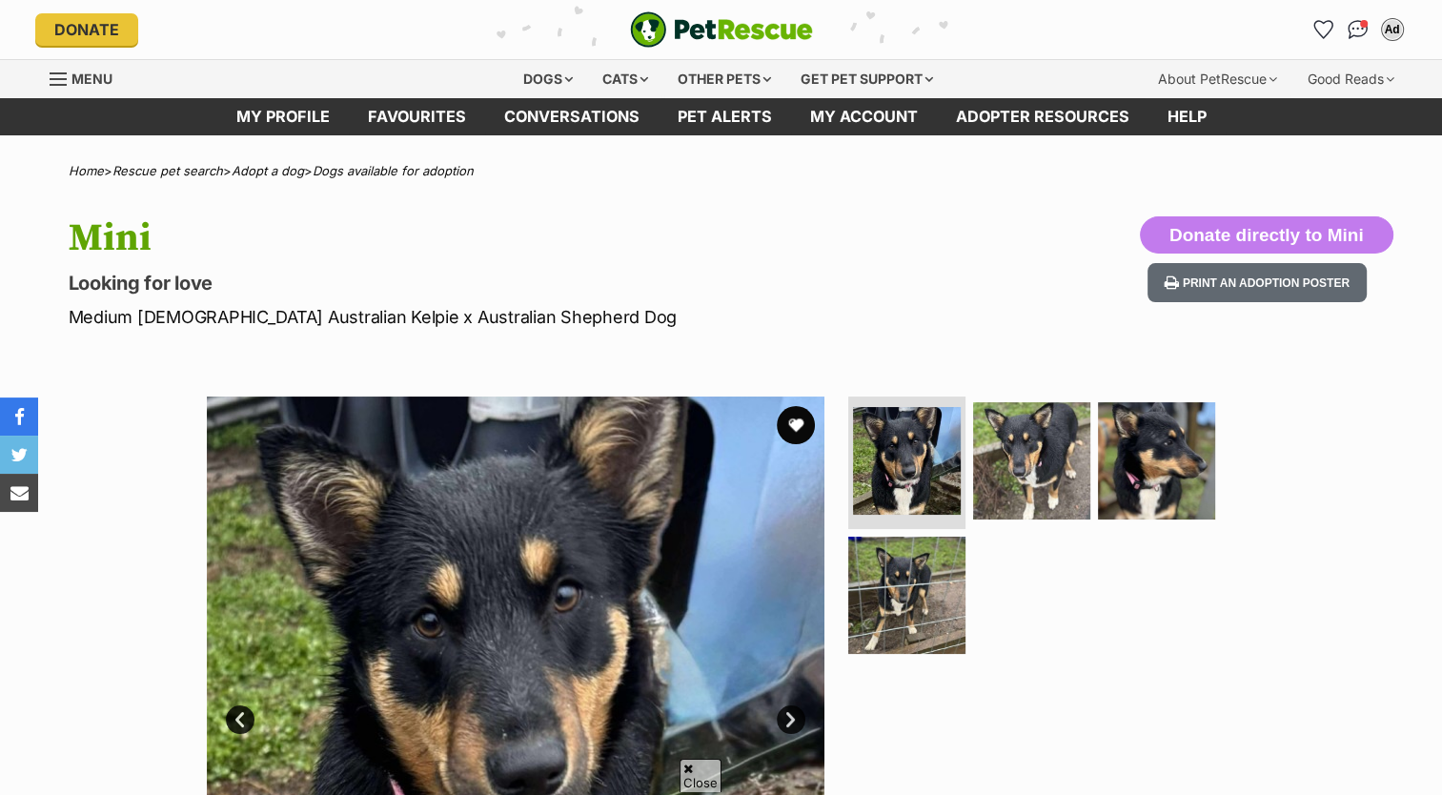
scroll to position [320, 0]
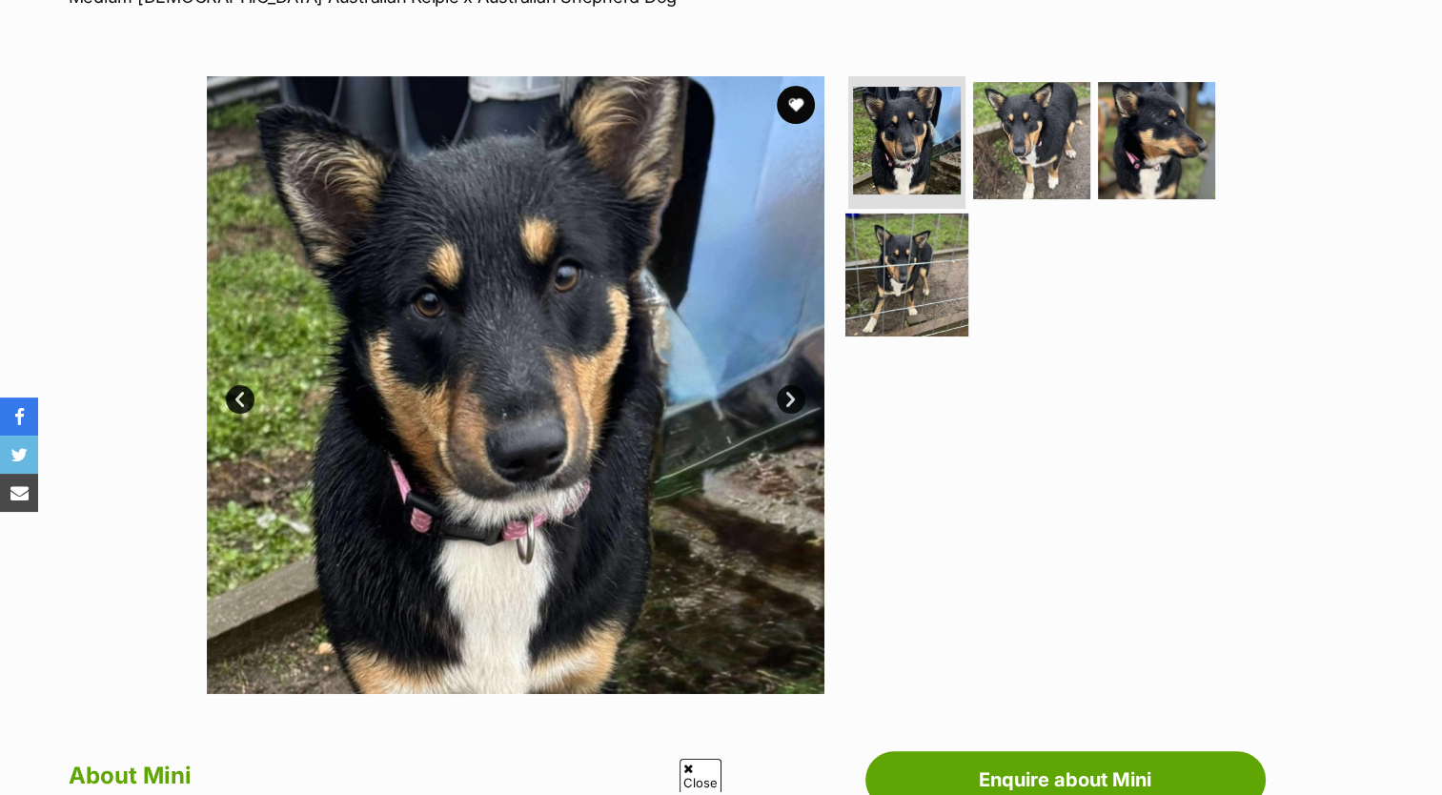
click at [916, 265] on img at bounding box center [906, 274] width 123 height 123
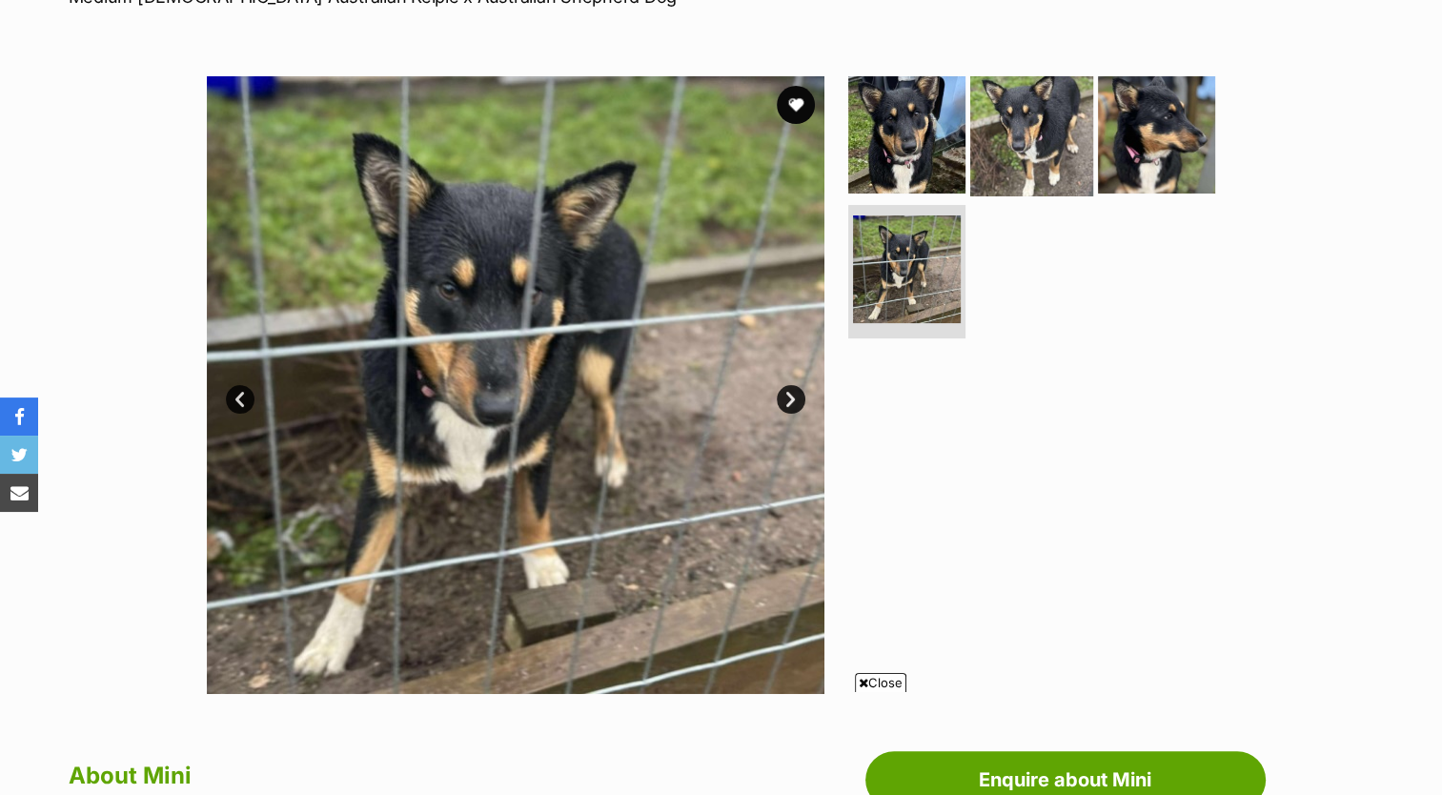
scroll to position [0, 0]
click at [1018, 170] on img at bounding box center [1031, 133] width 123 height 123
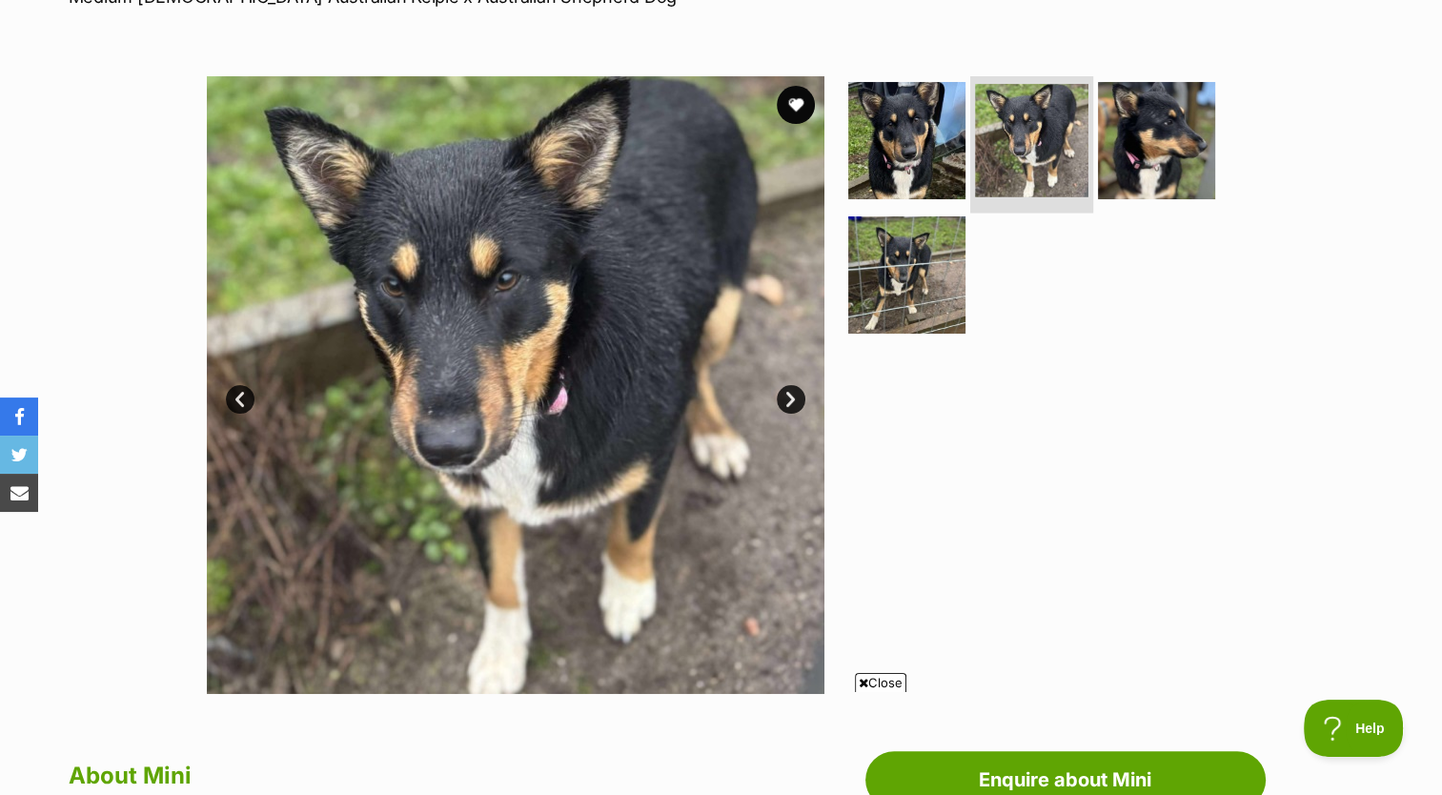
click at [971, 149] on li at bounding box center [1031, 142] width 123 height 140
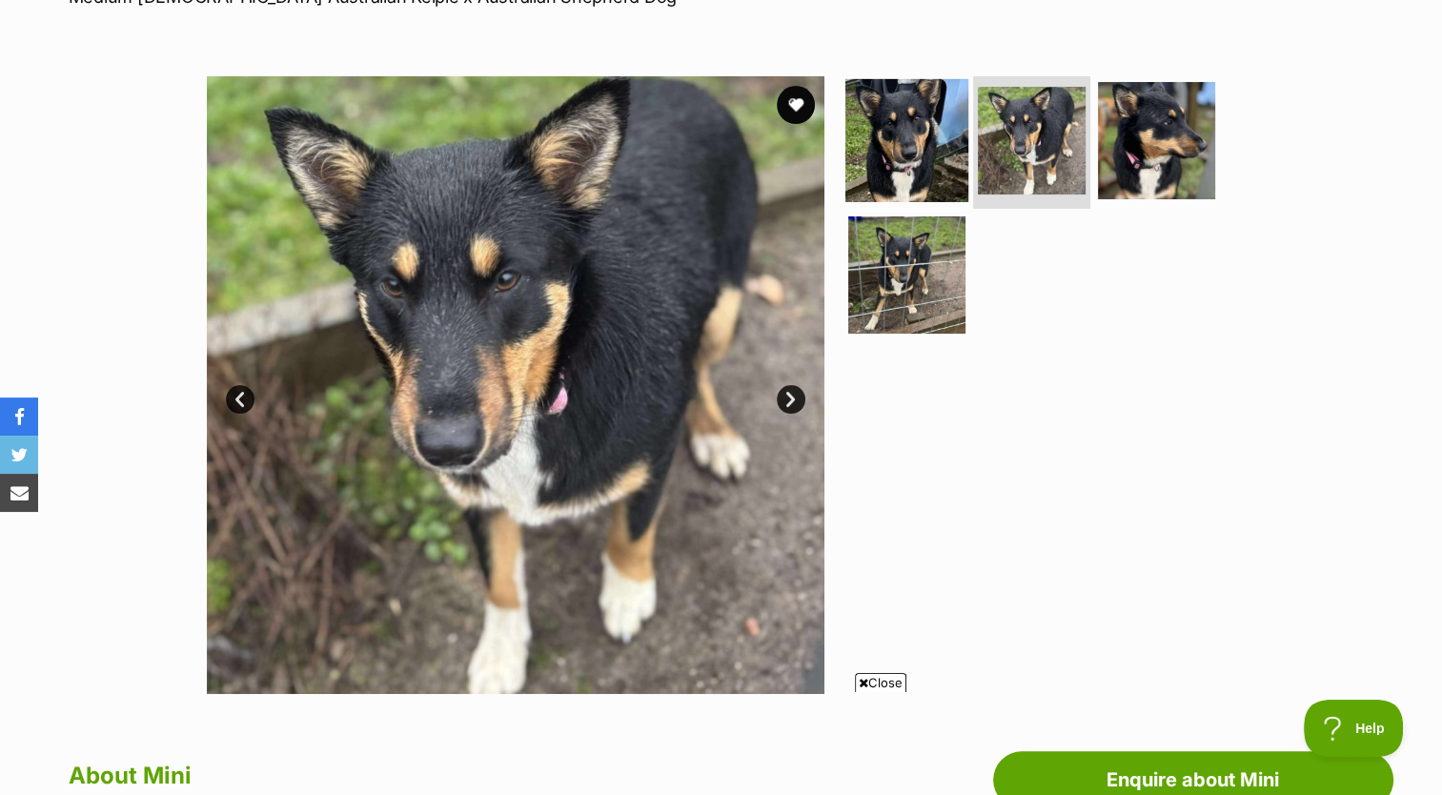
click at [923, 138] on img at bounding box center [906, 139] width 123 height 123
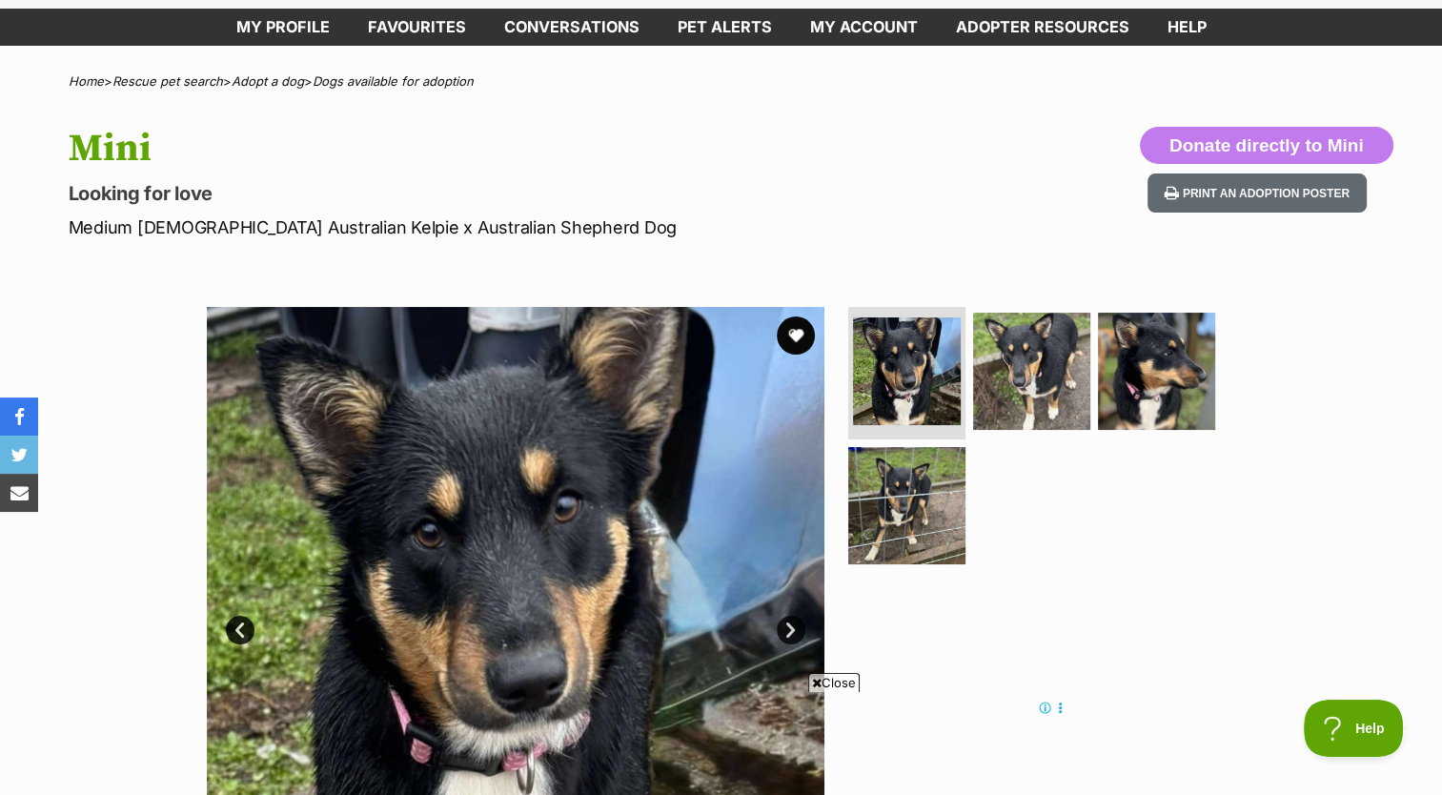
scroll to position [67, 0]
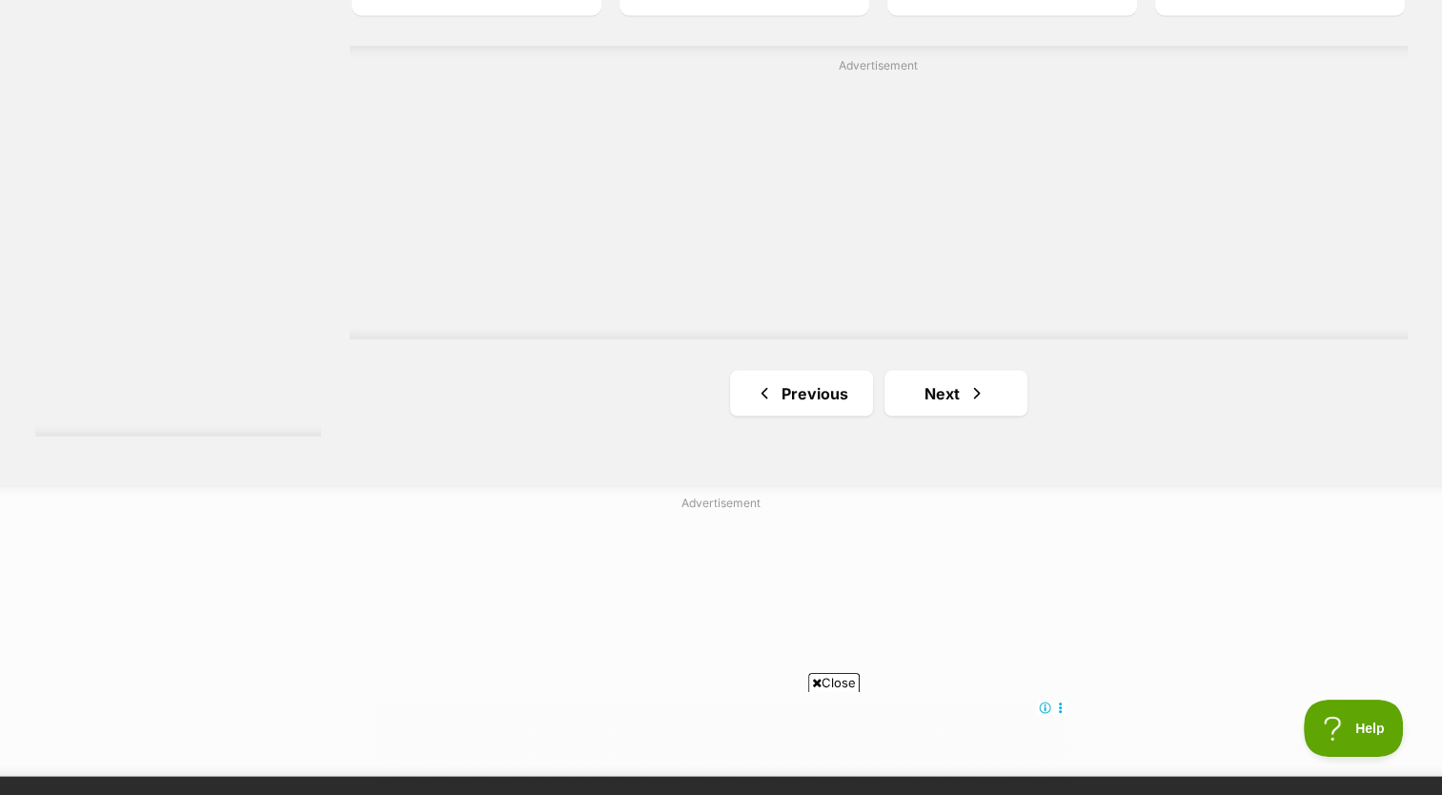
scroll to position [3554, 0]
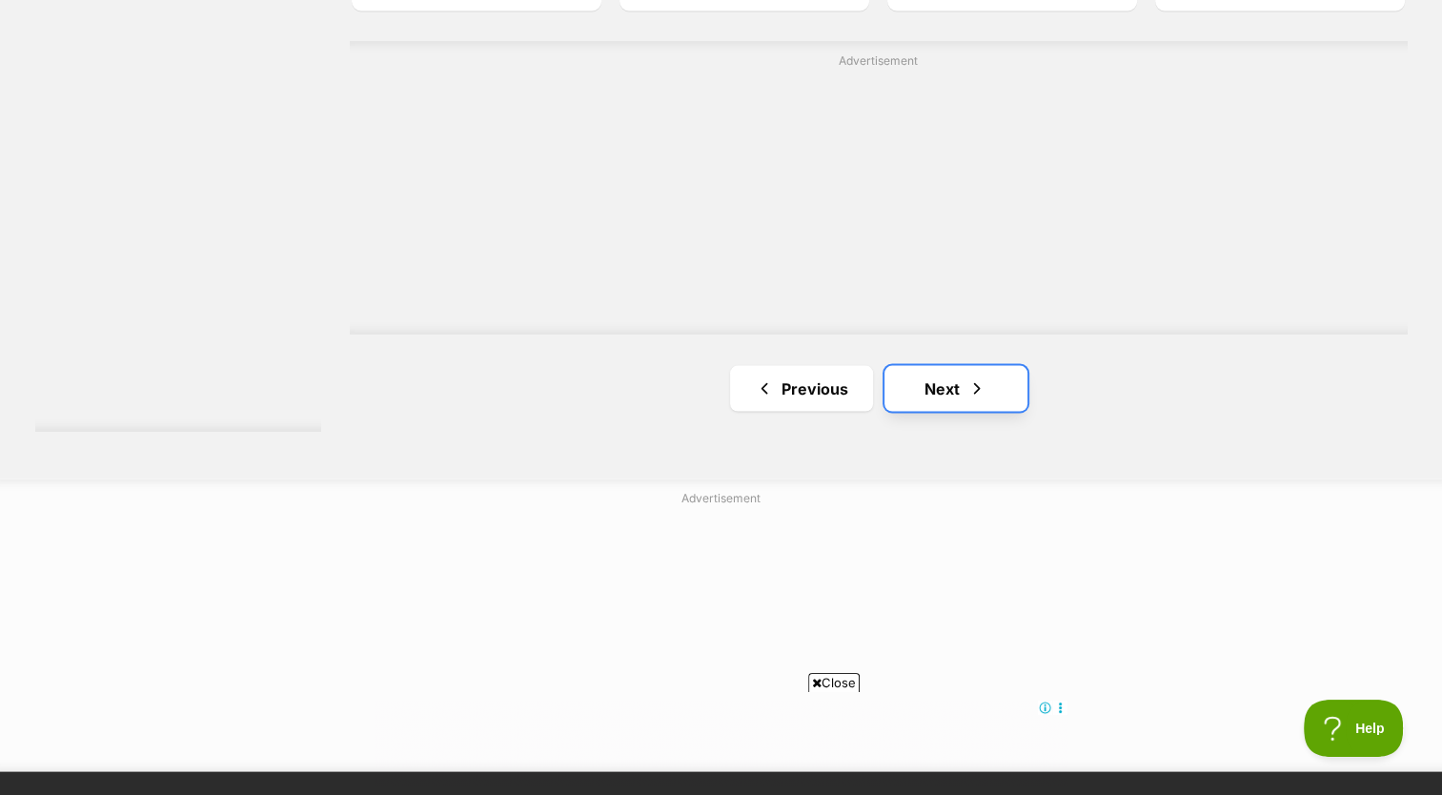
click at [904, 369] on link "Next" at bounding box center [955, 388] width 143 height 46
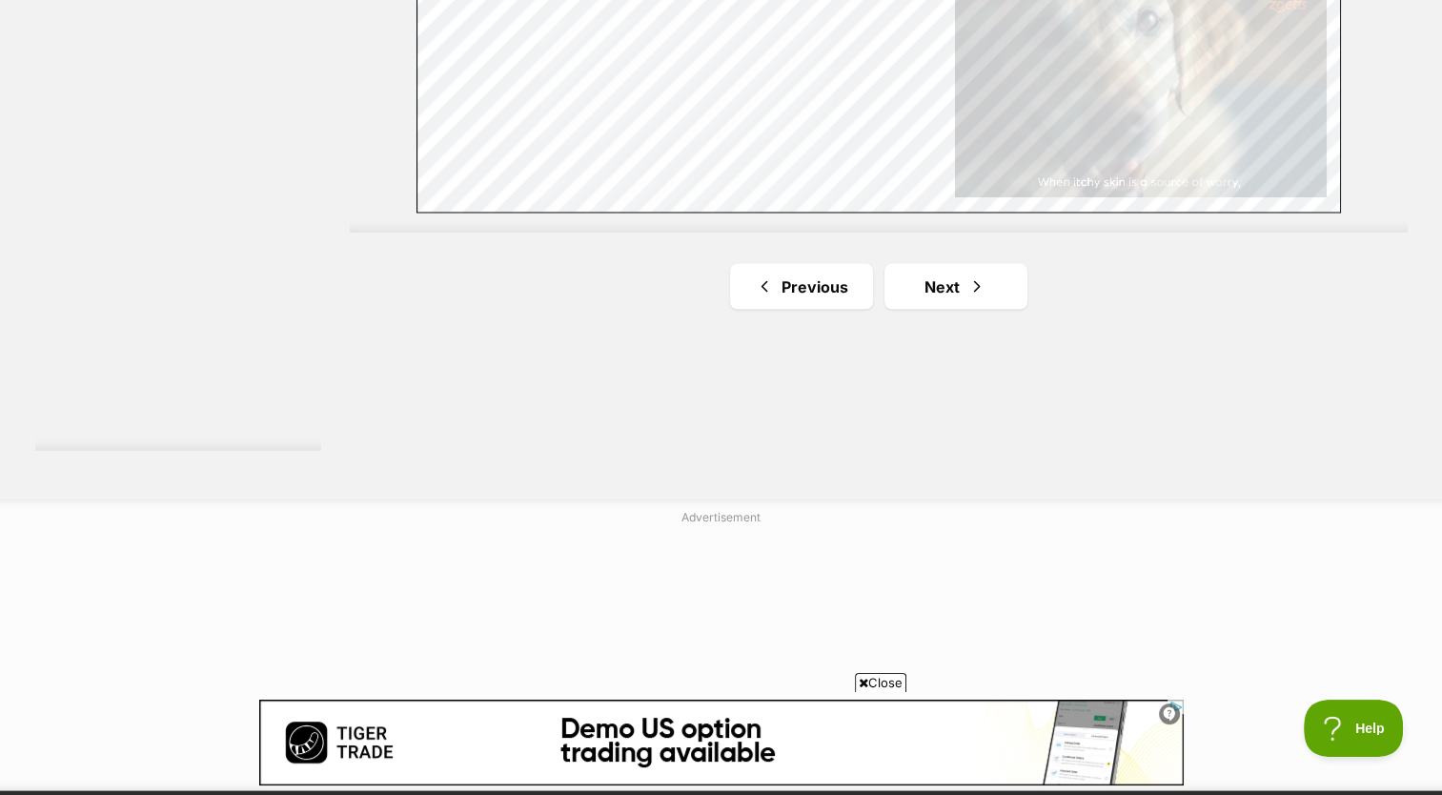
scroll to position [3540, 0]
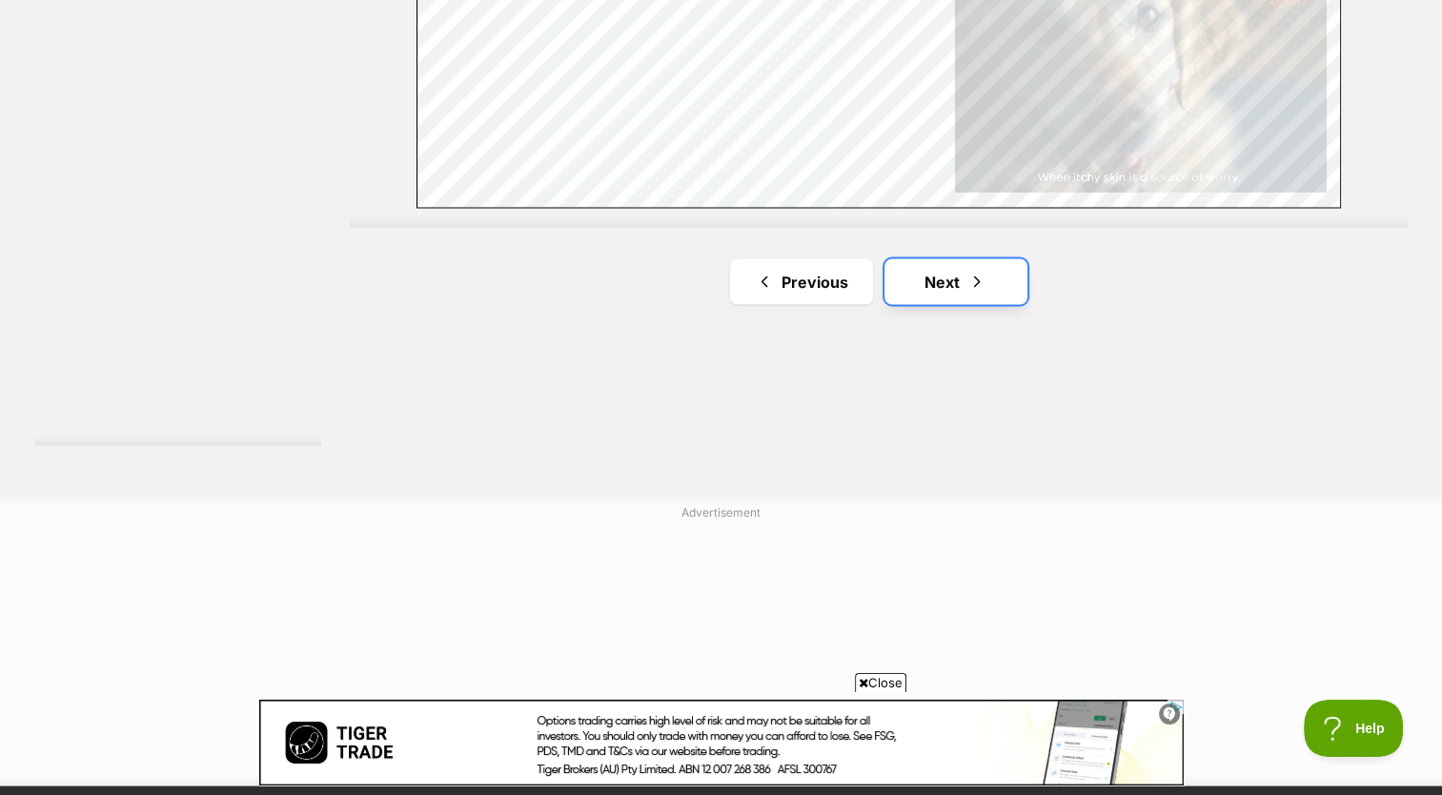
click at [954, 282] on link "Next" at bounding box center [955, 281] width 143 height 46
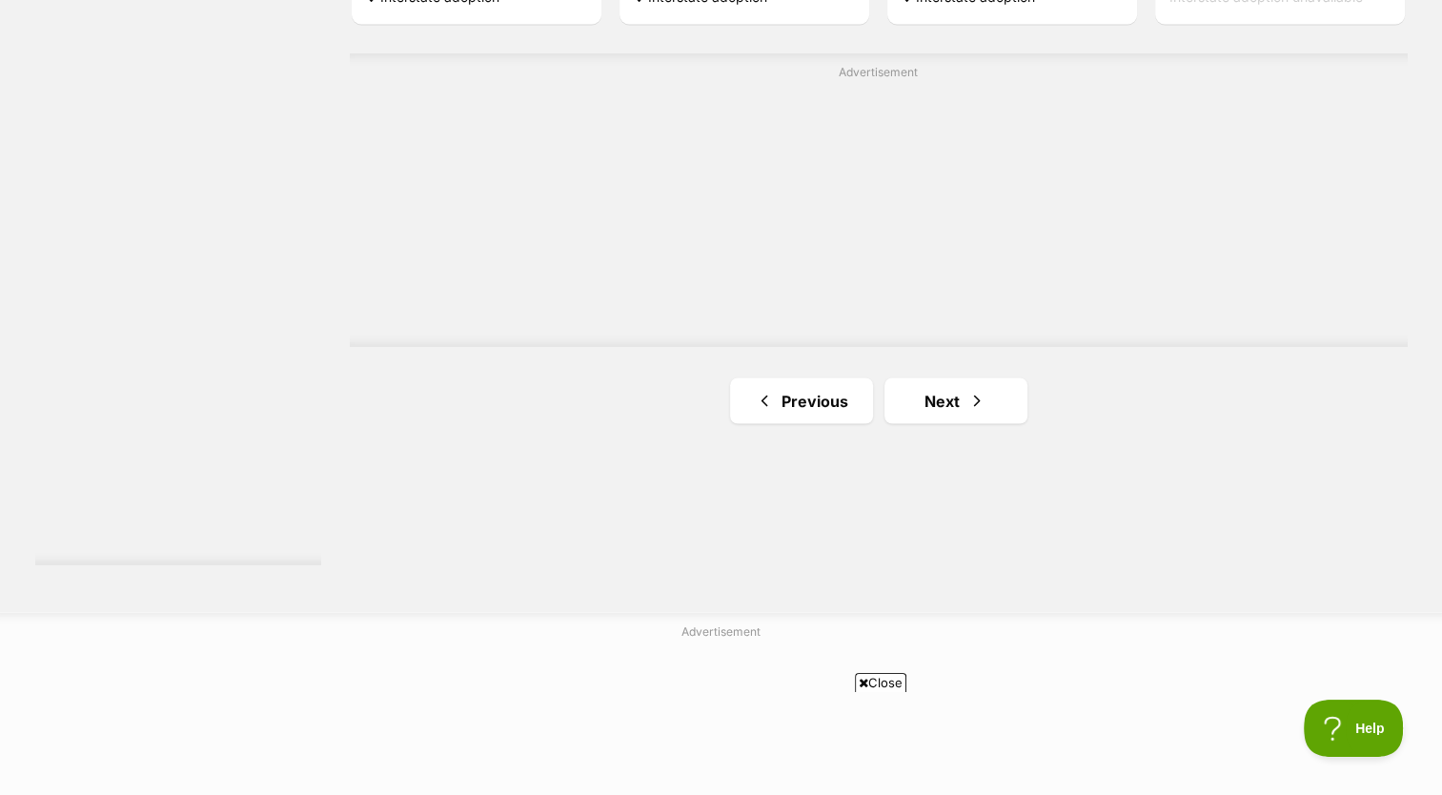
scroll to position [3423, 0]
click at [978, 419] on link "Next" at bounding box center [955, 398] width 143 height 46
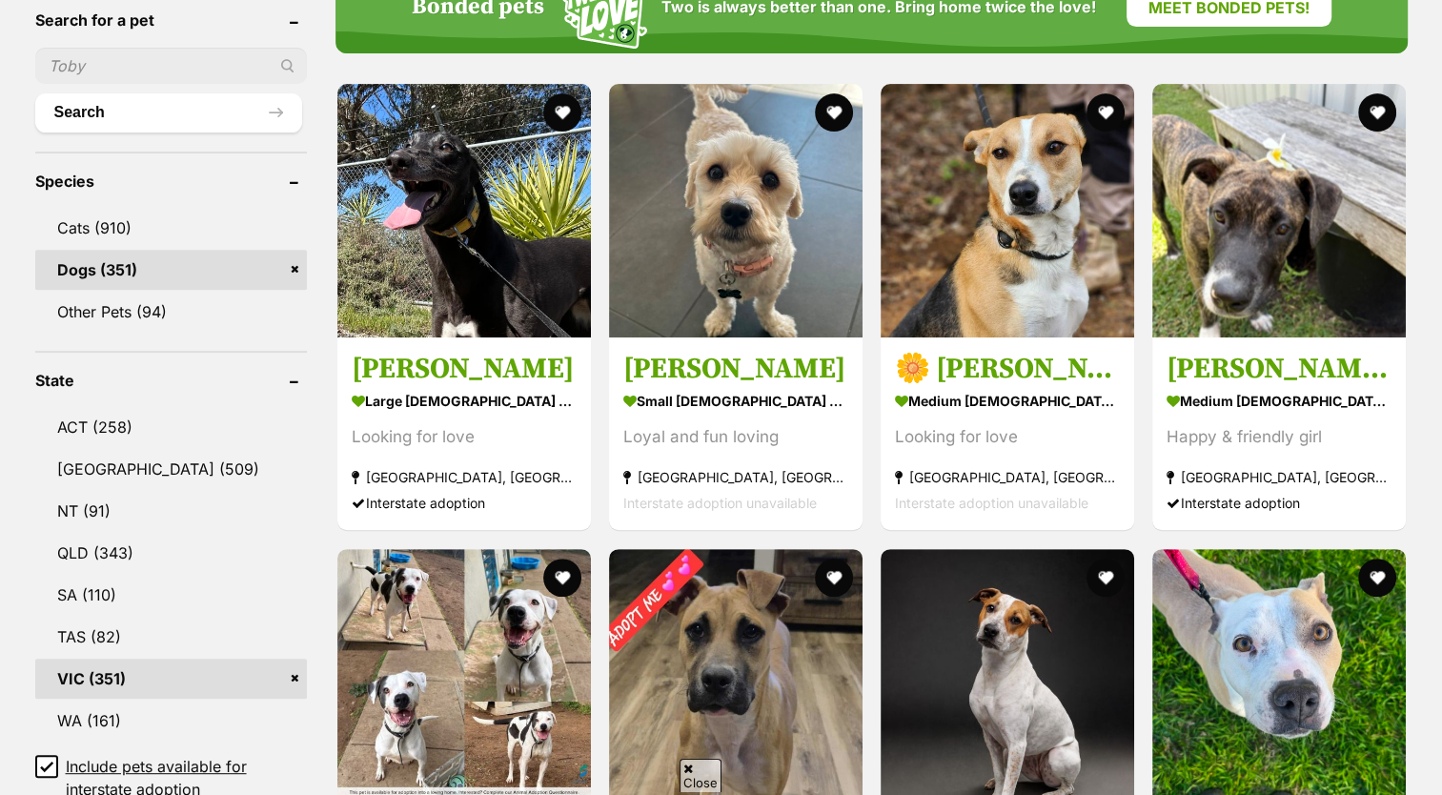
click at [225, 673] on link "VIC (351)" at bounding box center [171, 679] width 272 height 40
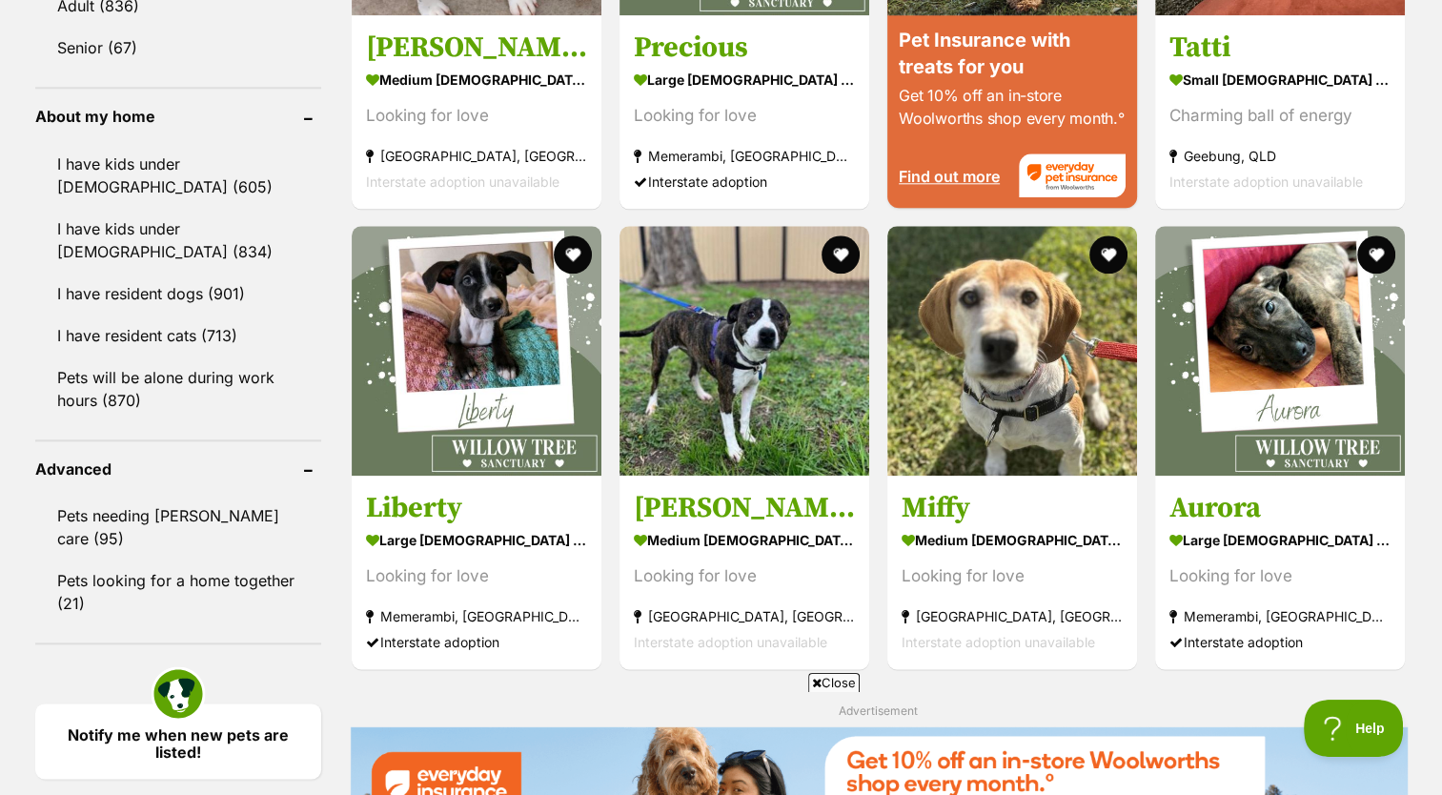
scroll to position [2125, 0]
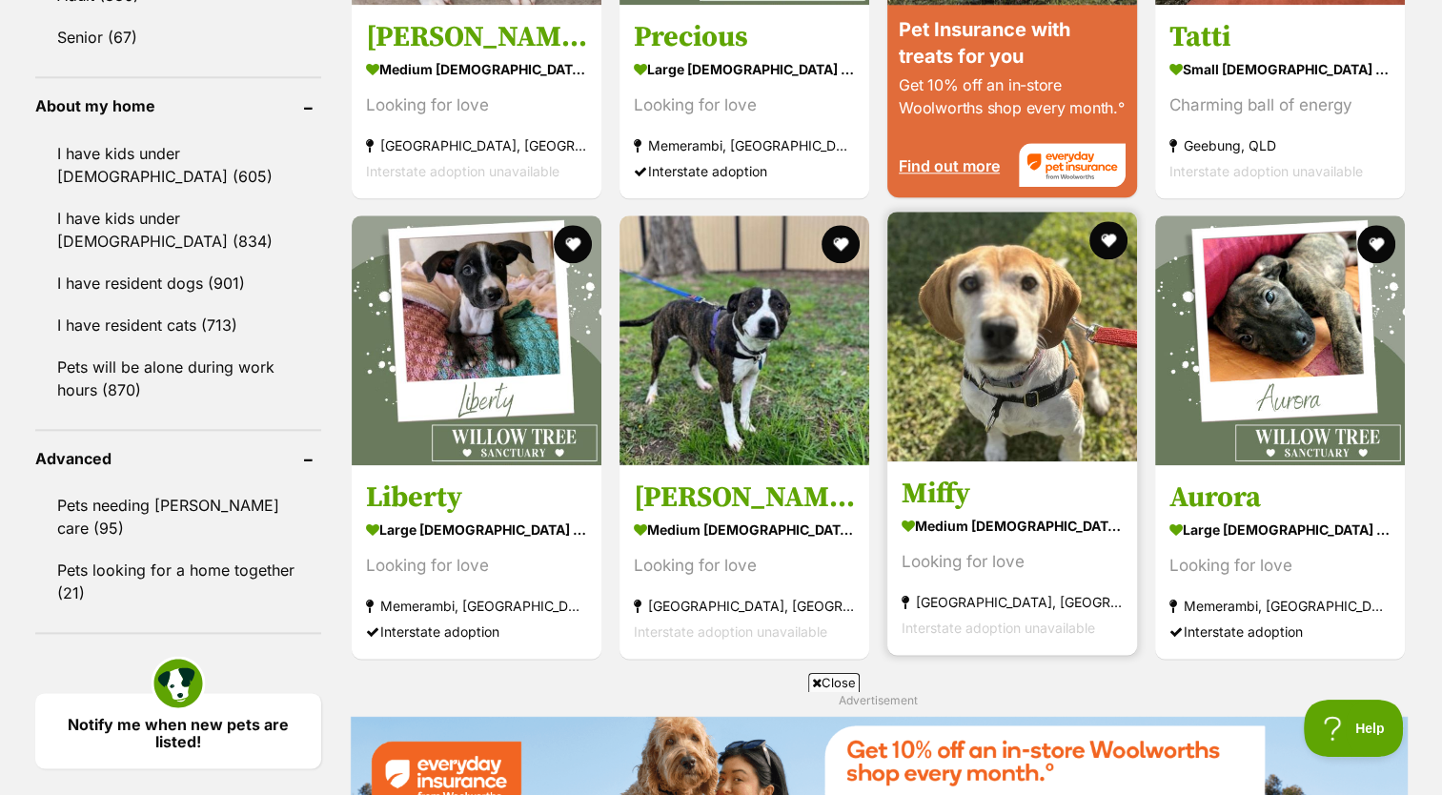
click at [1070, 355] on img at bounding box center [1012, 337] width 250 height 250
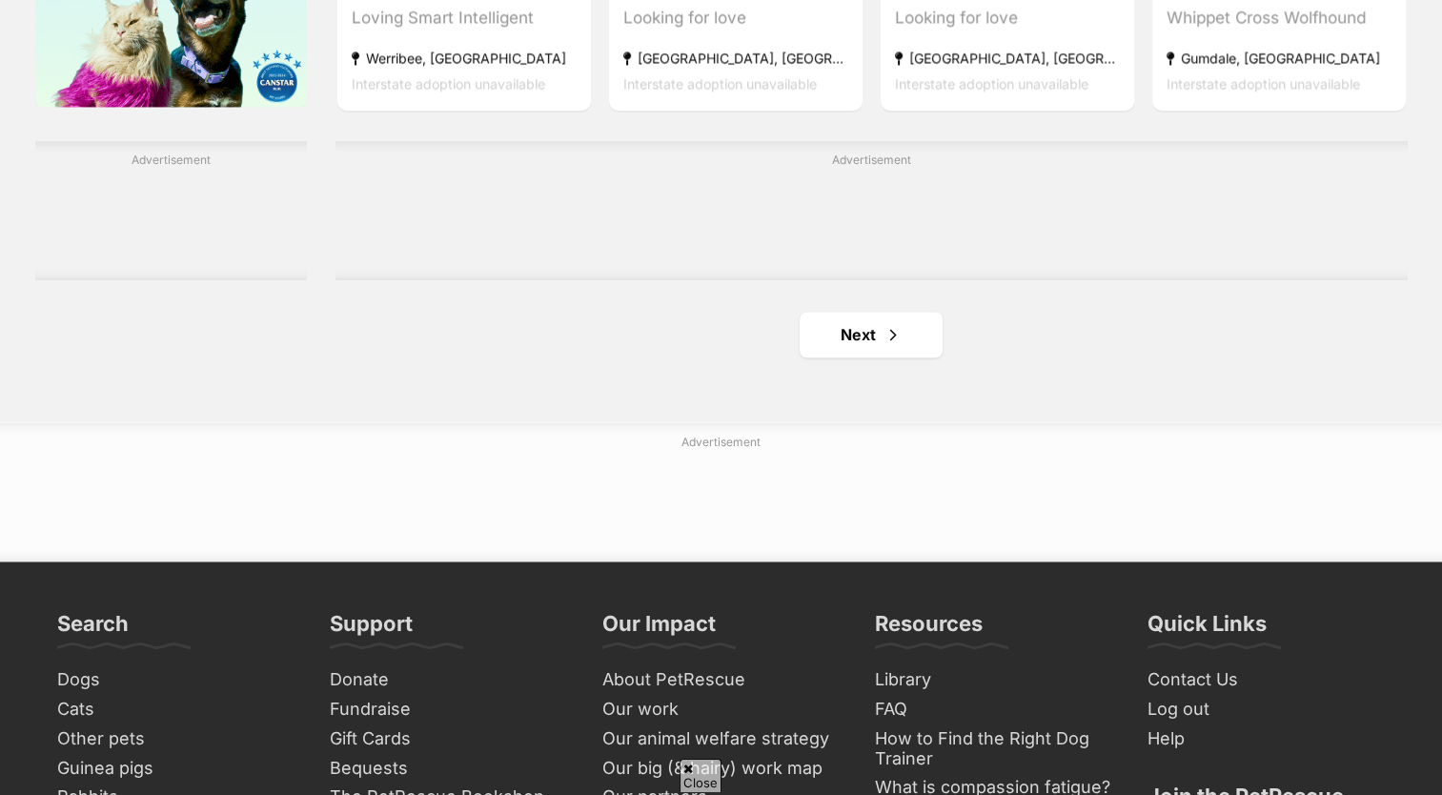
scroll to position [2961, 0]
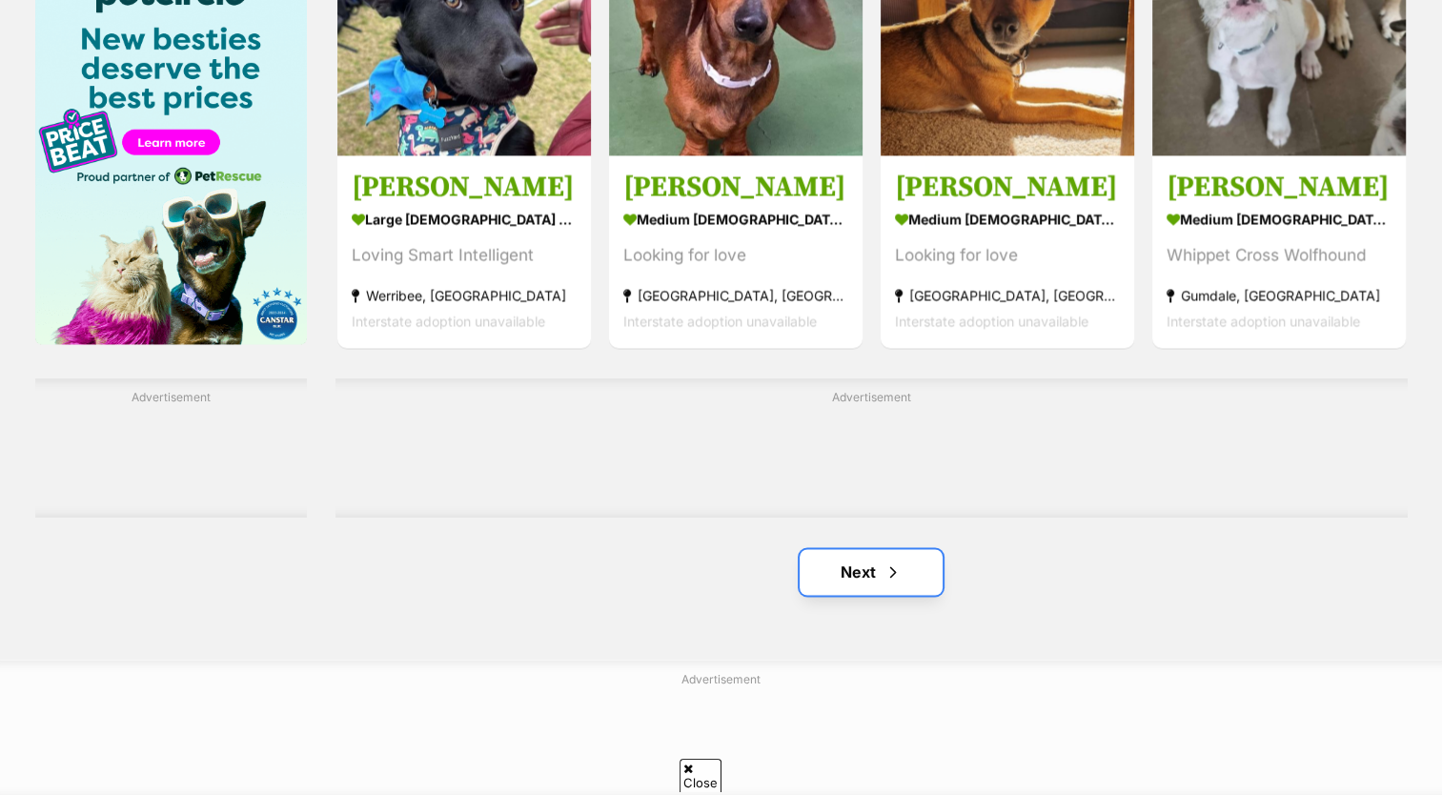
click at [833, 567] on link "Next" at bounding box center [871, 572] width 143 height 46
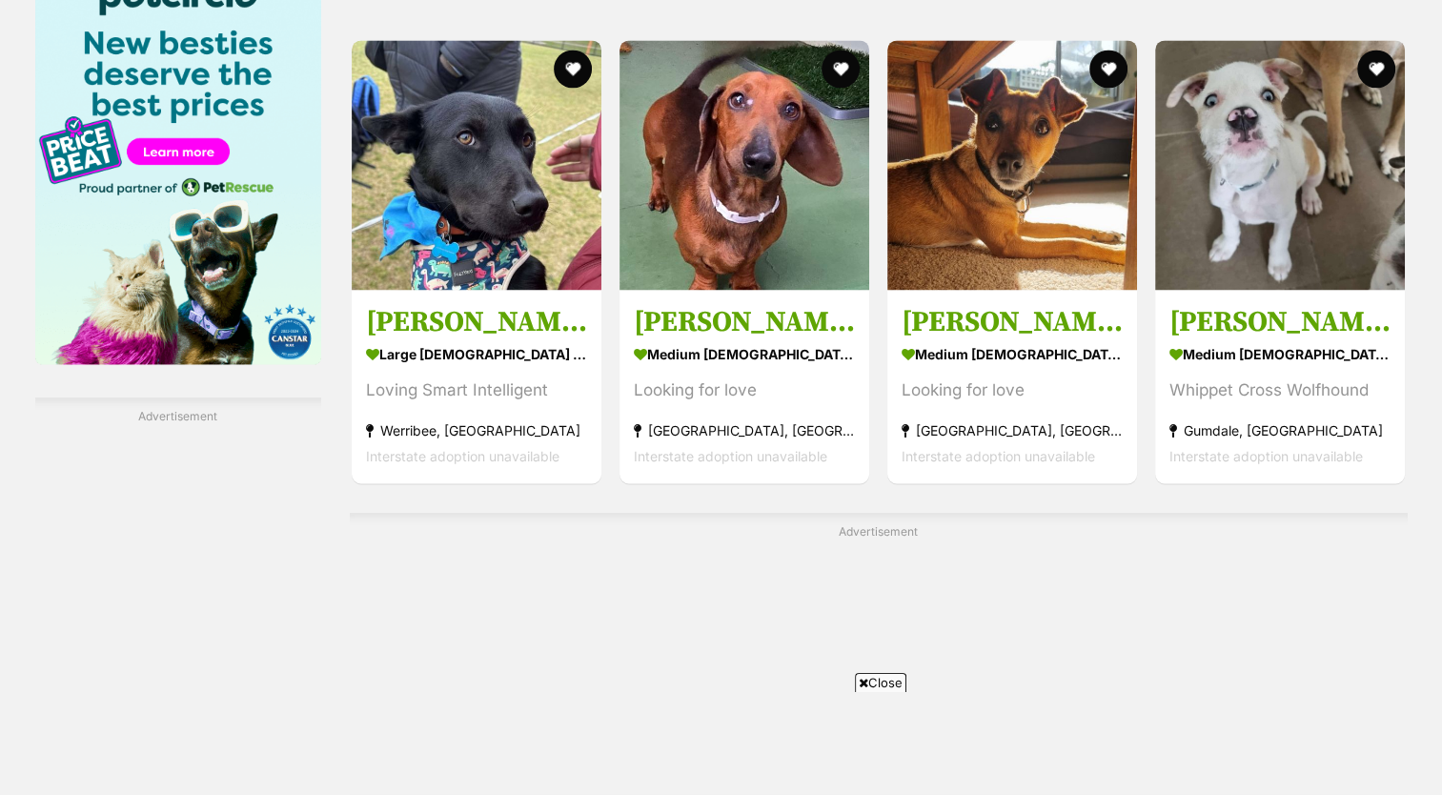
scroll to position [0, 0]
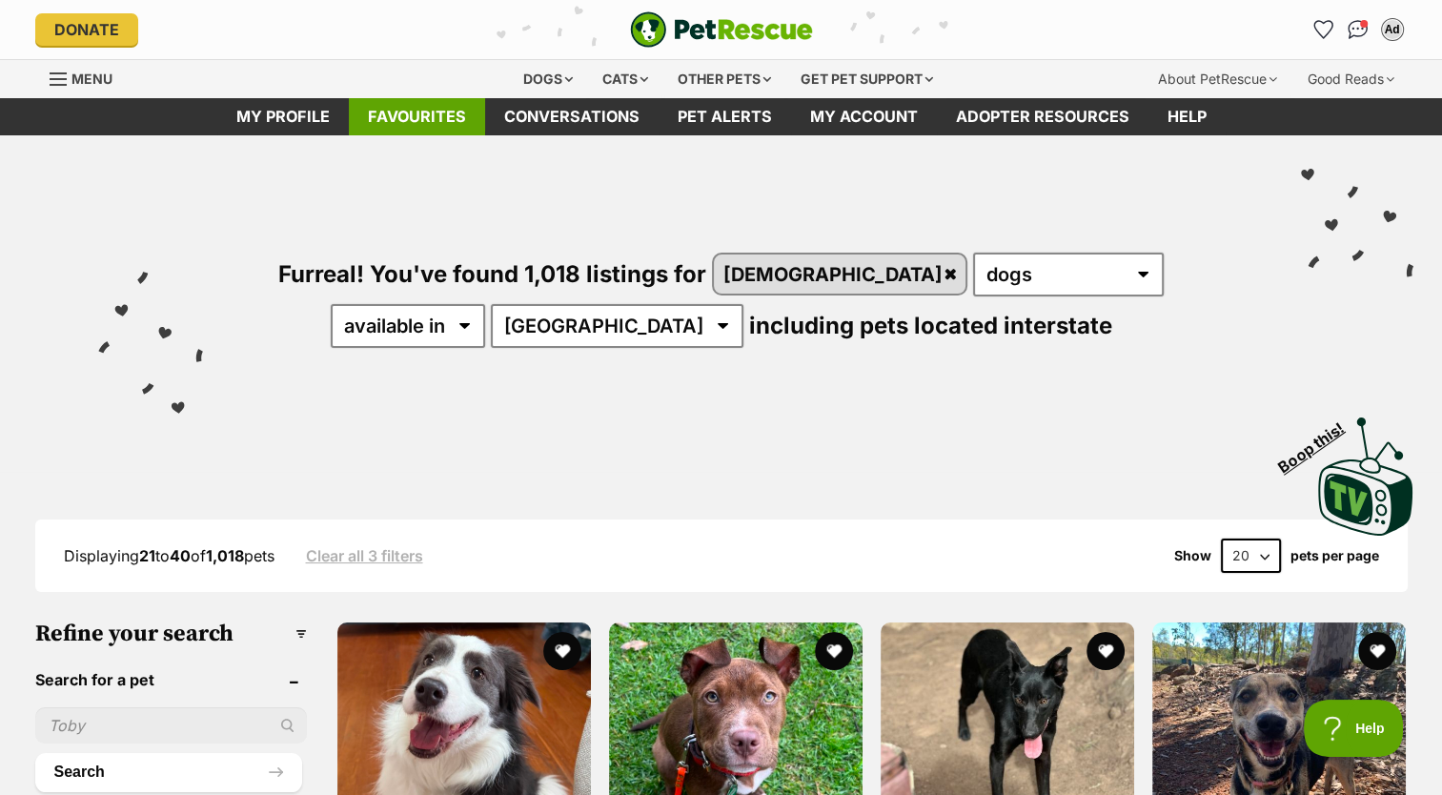
click at [393, 132] on link "Favourites" at bounding box center [417, 116] width 136 height 37
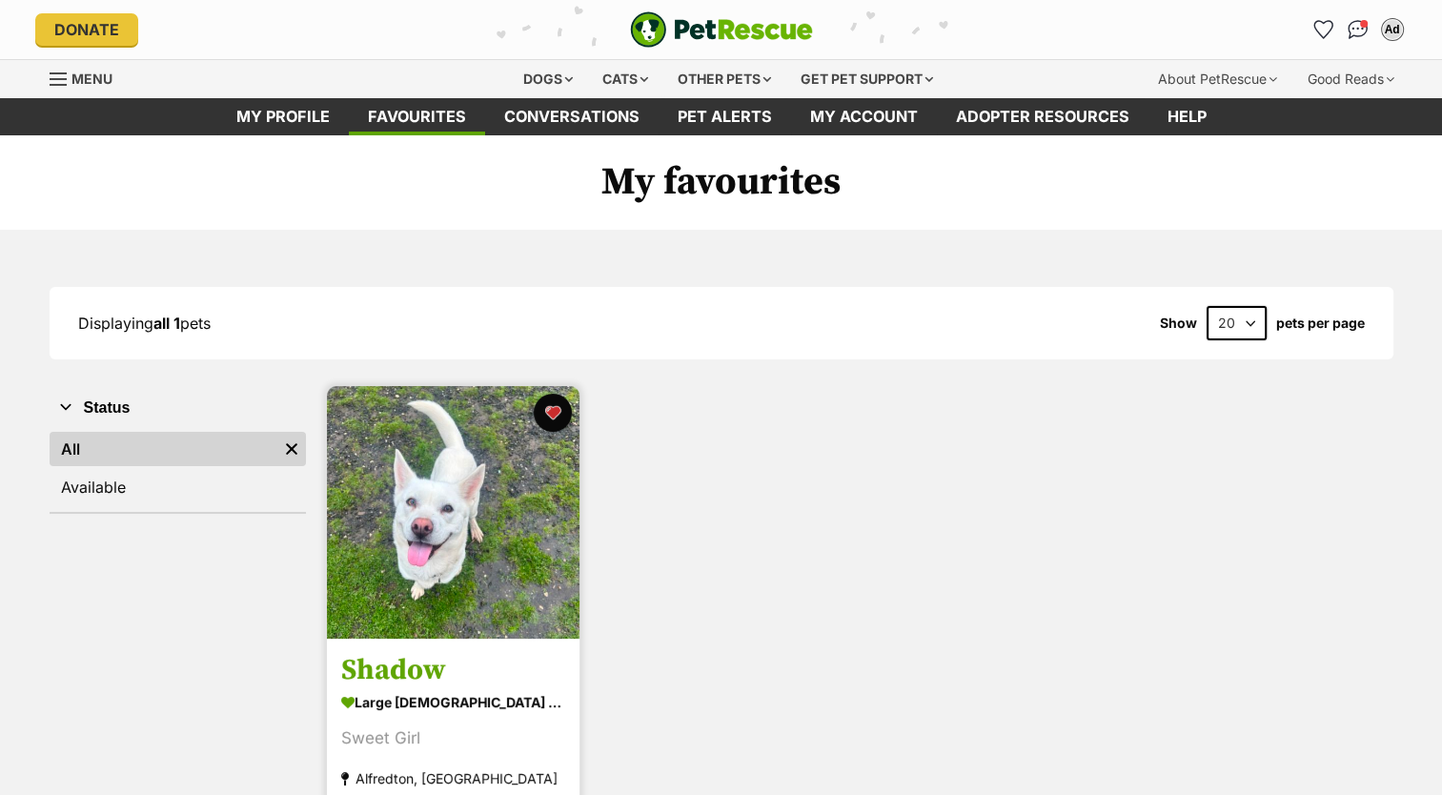
click at [513, 517] on img at bounding box center [453, 512] width 253 height 253
